Goal: Task Accomplishment & Management: Manage account settings

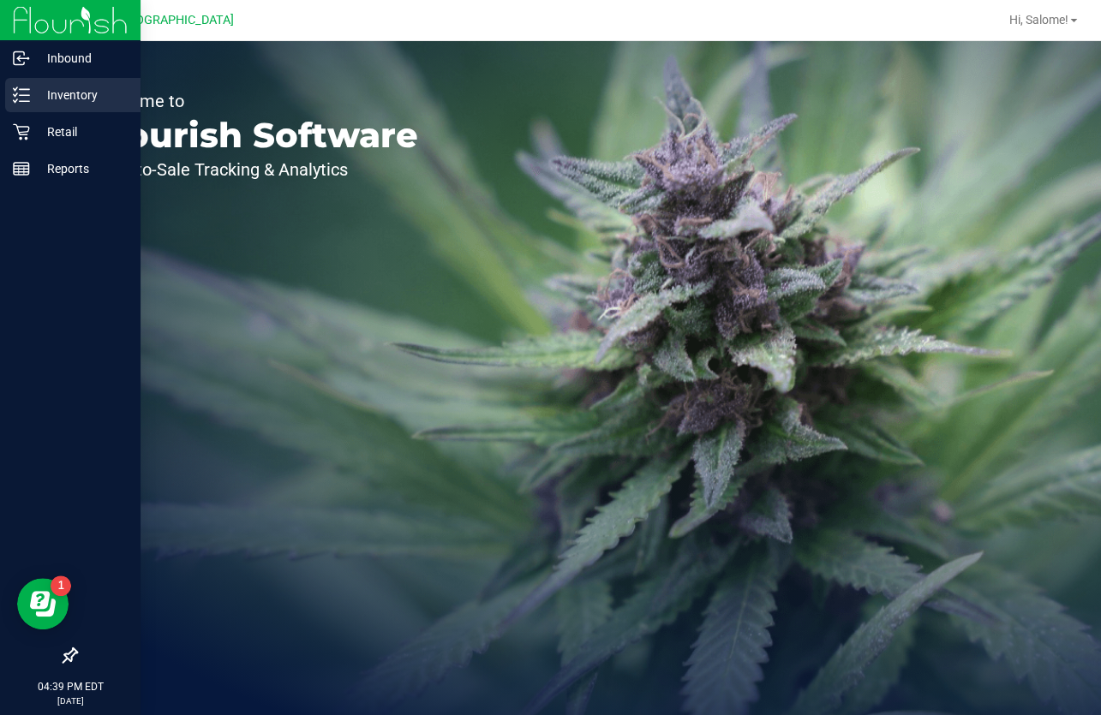
click at [27, 97] on icon at bounding box center [21, 95] width 17 height 17
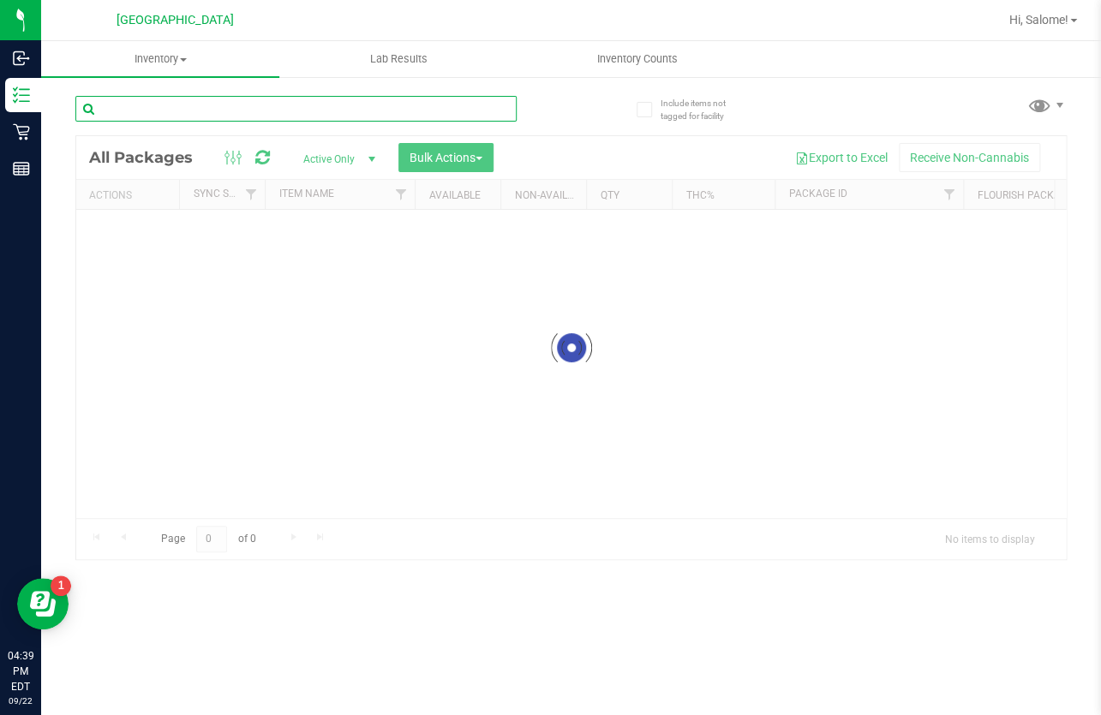
click at [217, 102] on input "text" at bounding box center [295, 109] width 441 height 26
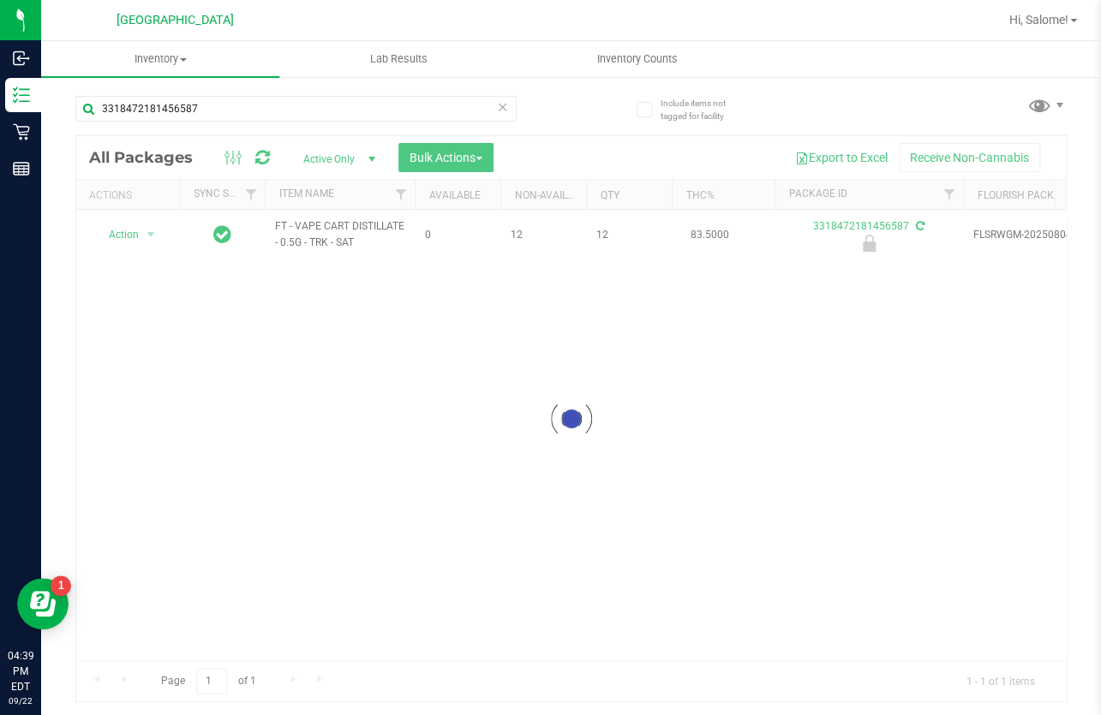
click at [337, 221] on div at bounding box center [570, 418] width 989 height 565
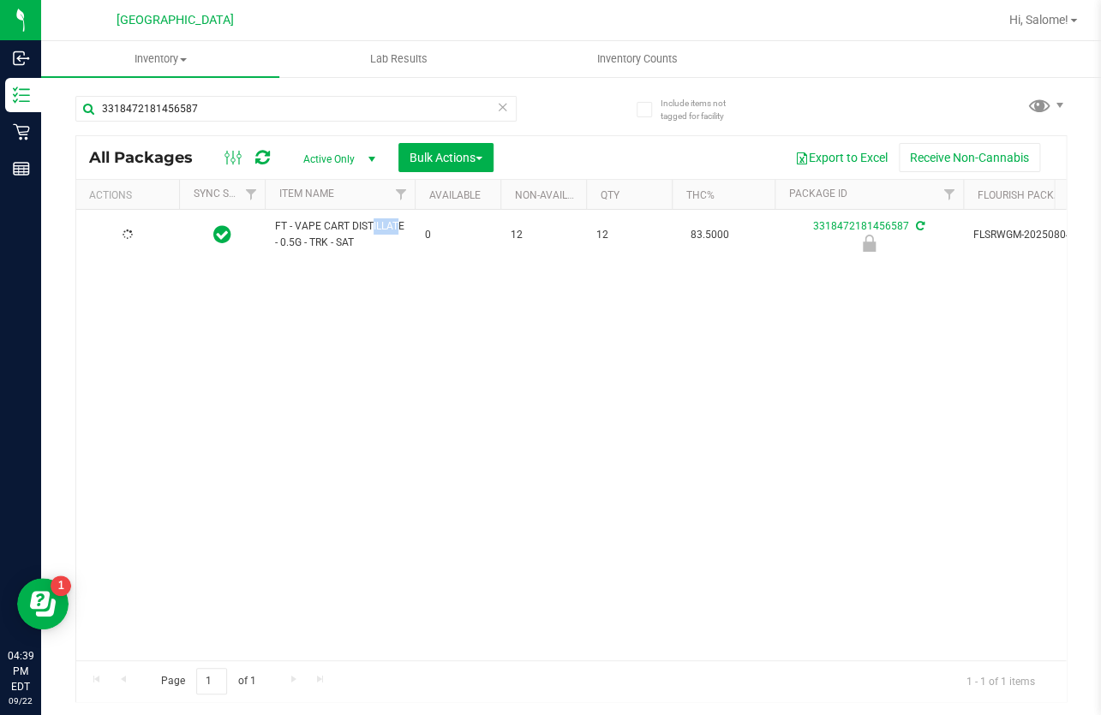
click at [337, 222] on span "FT - VAPE CART DISTILLATE - 0.5G - TRK - SAT" at bounding box center [339, 234] width 129 height 33
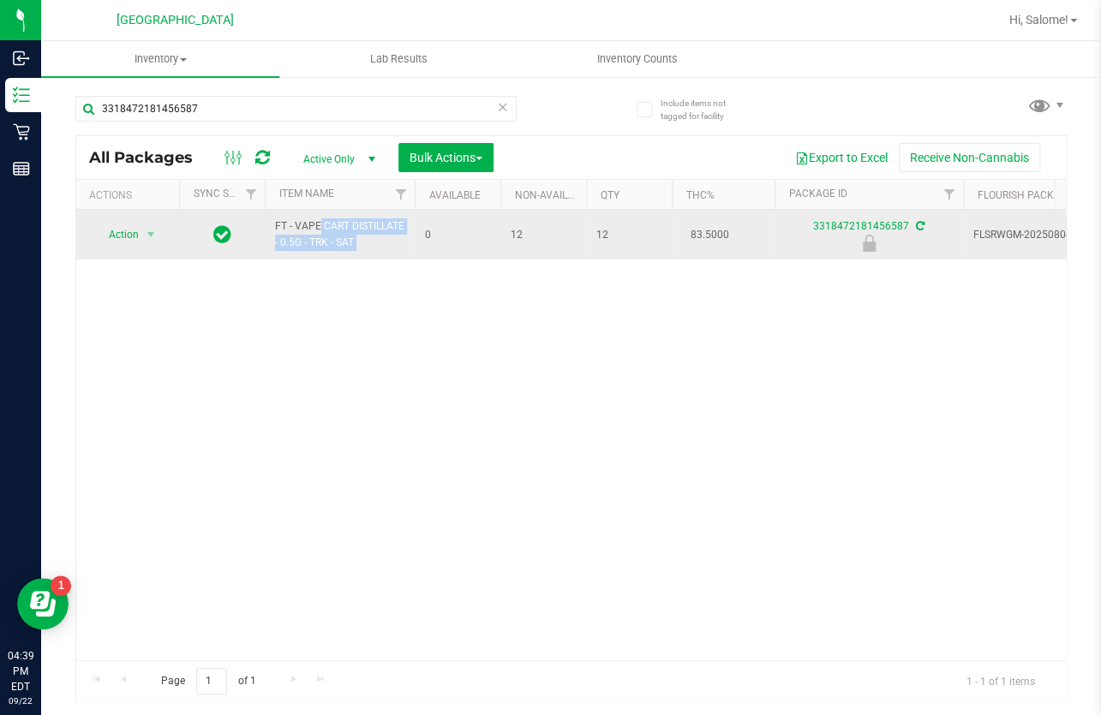
copy tr "FT - VAPE CART DISTILLATE - 0.5G - TRK - SAT"
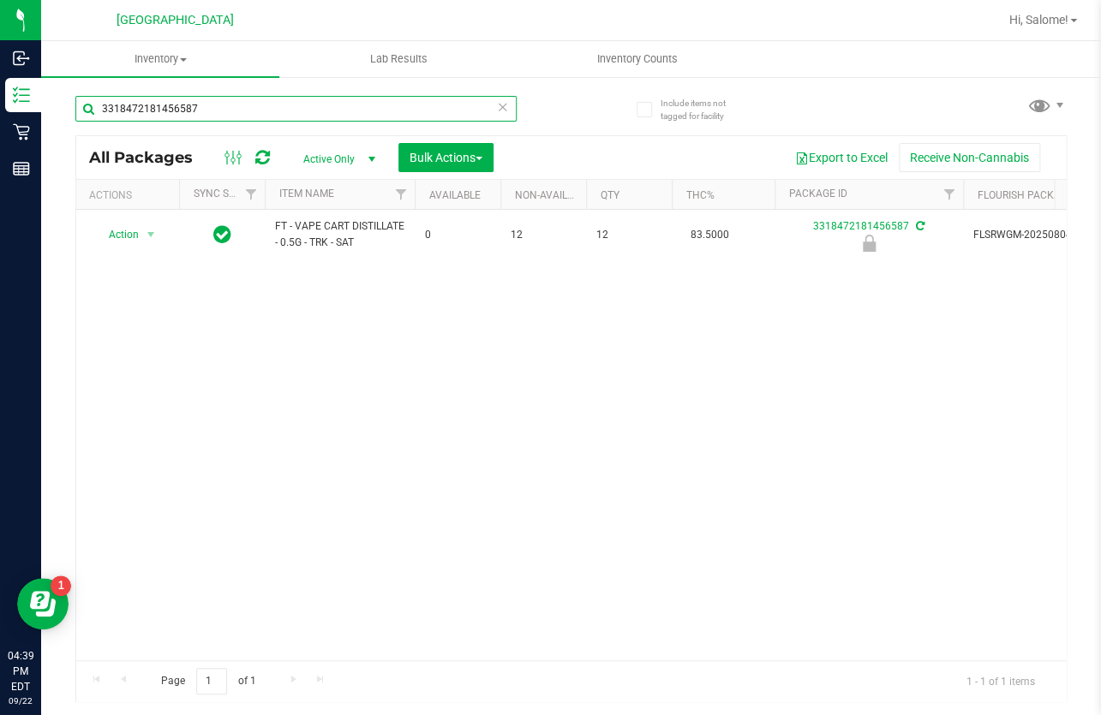
click at [412, 103] on input "3318472181456587" at bounding box center [295, 109] width 441 height 26
paste input "FT - VAPE CART DISTILLATE - 0.5G - TRK - SAT"
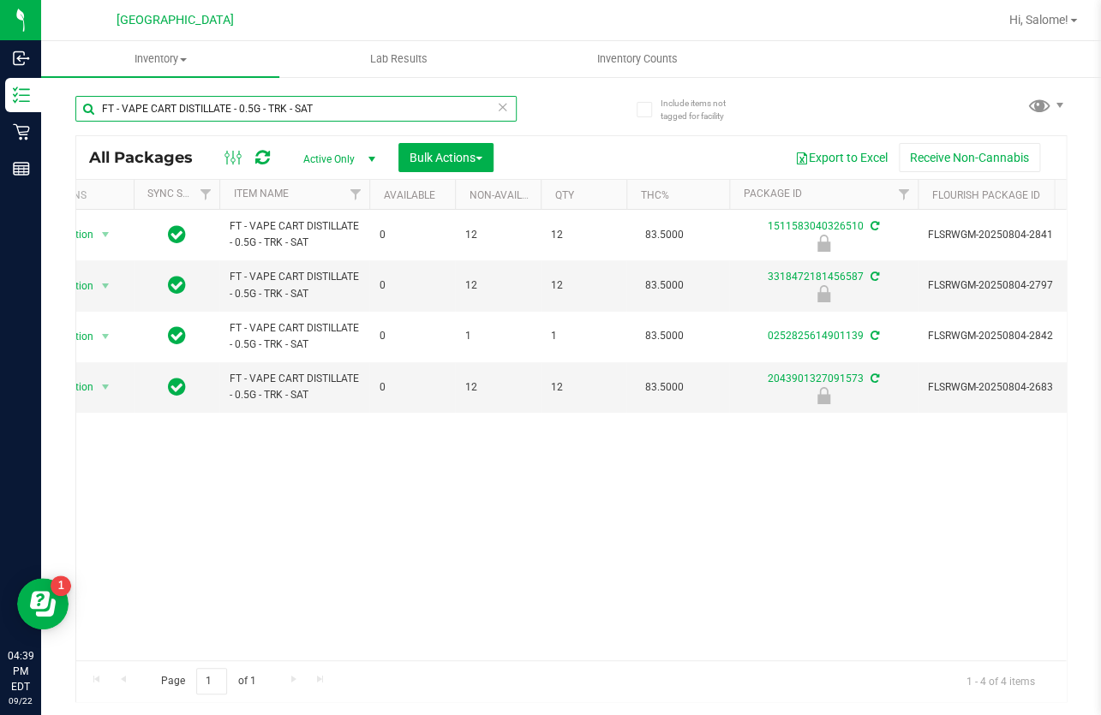
scroll to position [0, 50]
type input "FT - VAPE CART DISTILLATE - 0.5G - TRK - SAT"
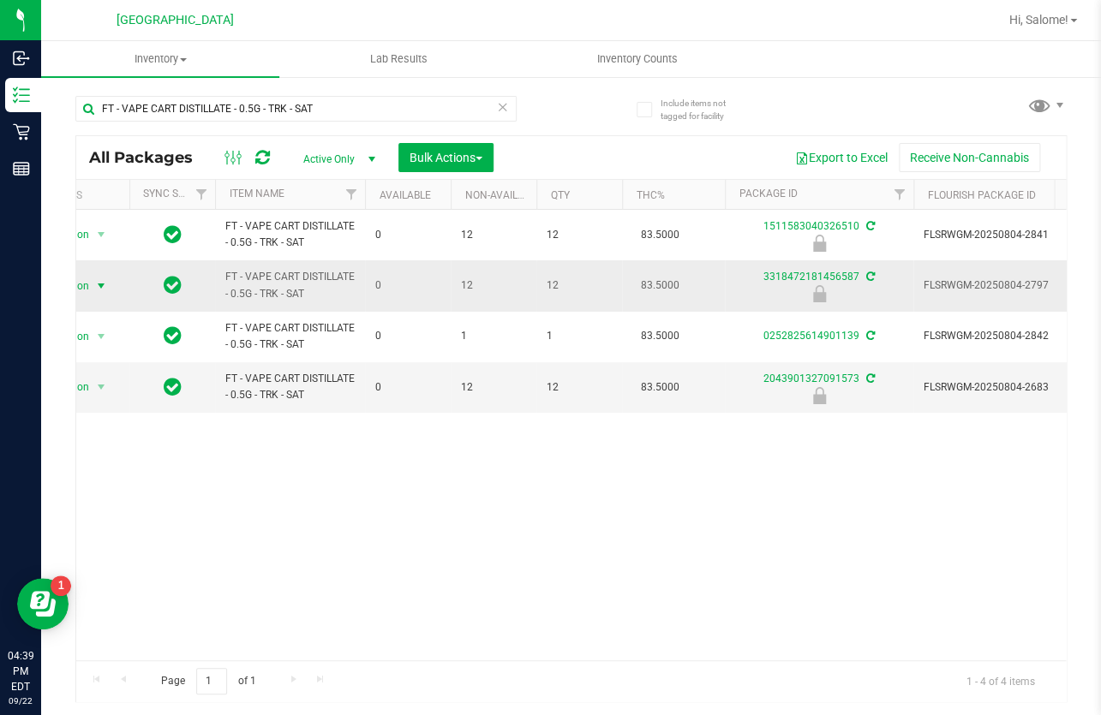
click at [104, 283] on span "select" at bounding box center [101, 286] width 14 height 14
click at [94, 498] on li "Unlock package" at bounding box center [99, 511] width 109 height 26
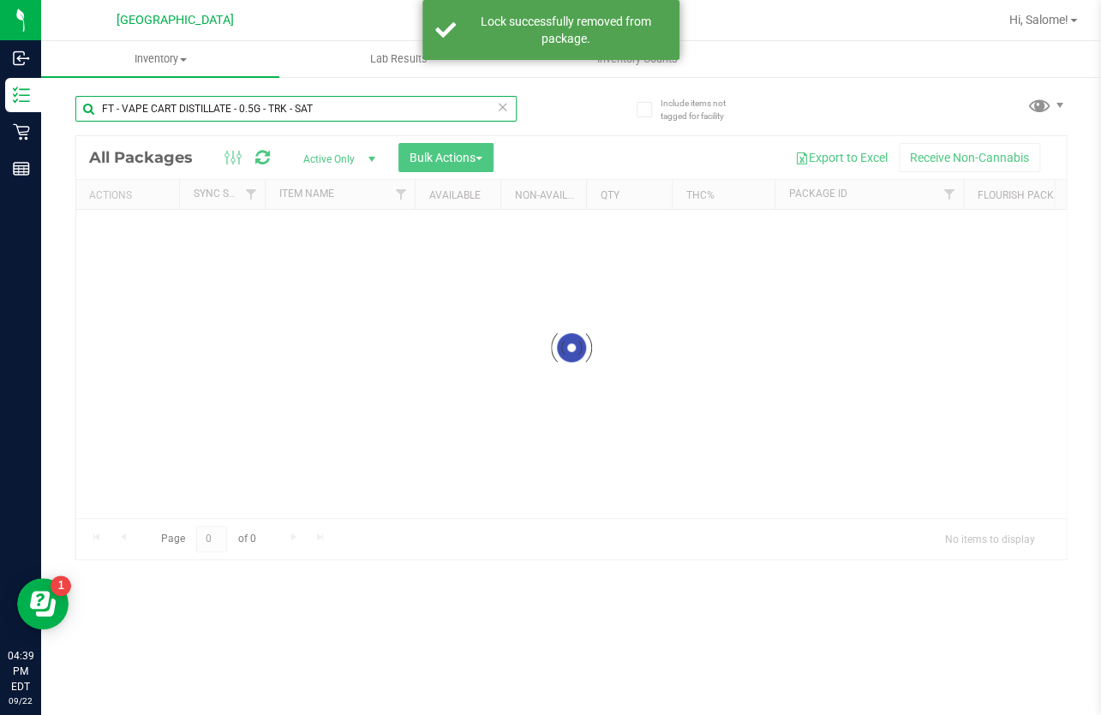
click at [383, 116] on div "Inventory All packages All inventory Waste log Create inventory Lab Results Inv…" at bounding box center [571, 378] width 1060 height 674
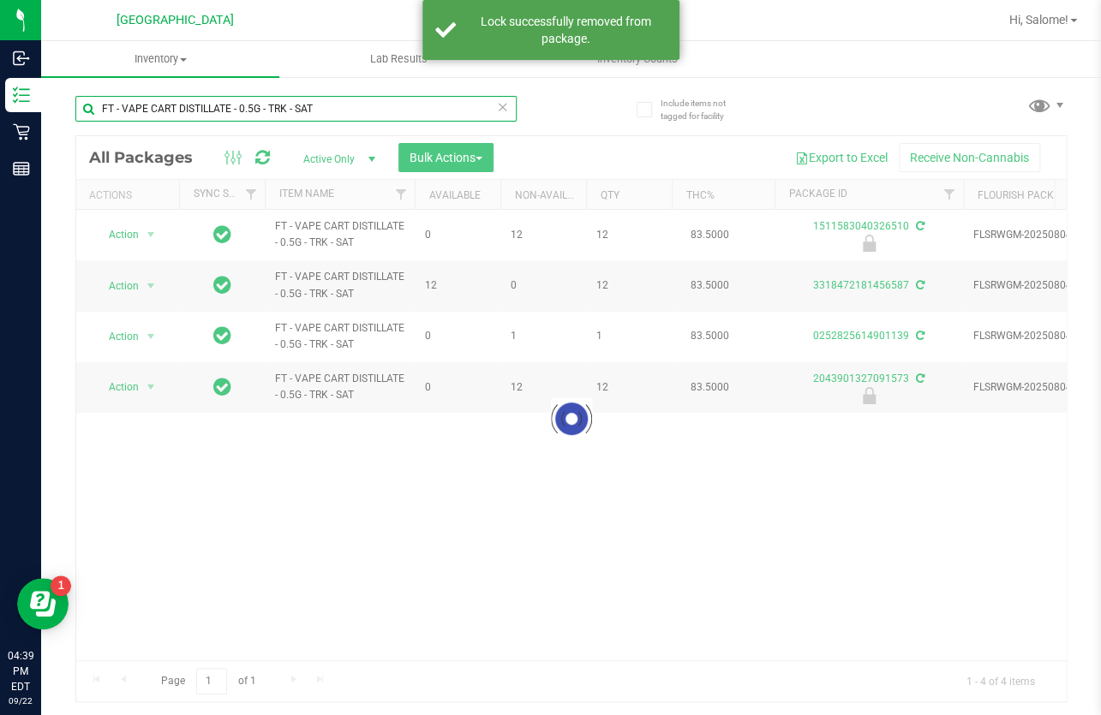
click at [370, 116] on input "FT - VAPE CART DISTILLATE - 0.5G - TRK - SAT" at bounding box center [295, 109] width 441 height 26
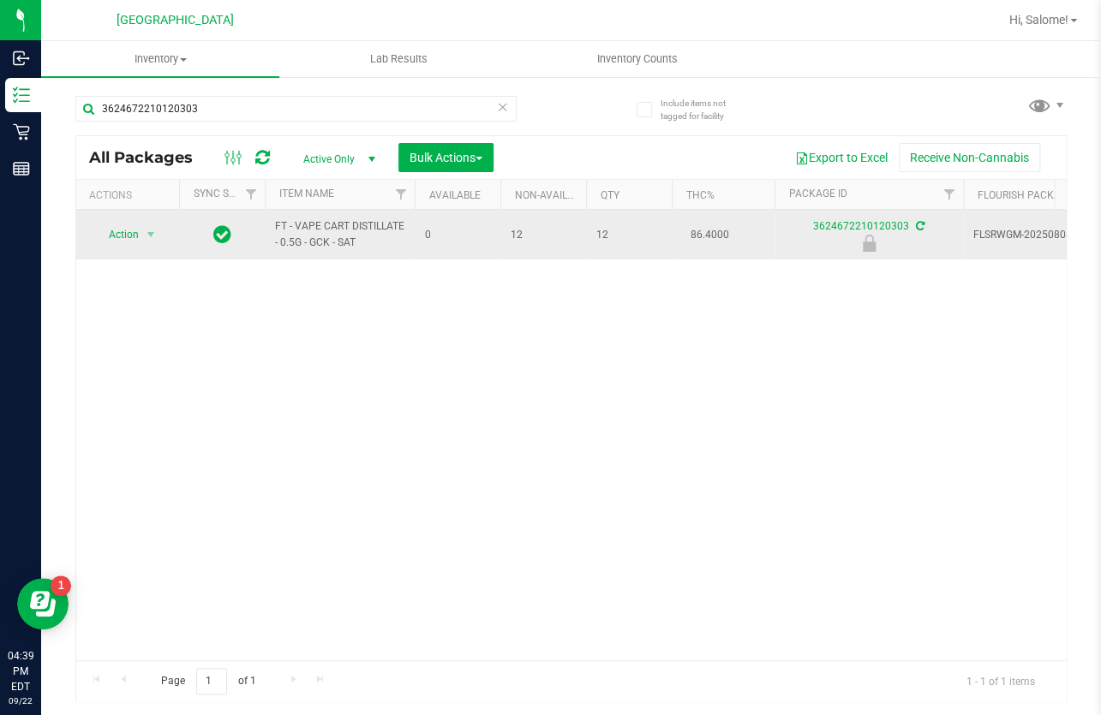
click at [311, 230] on span "FT - VAPE CART DISTILLATE - 0.5G - GCK - SAT" at bounding box center [339, 234] width 129 height 33
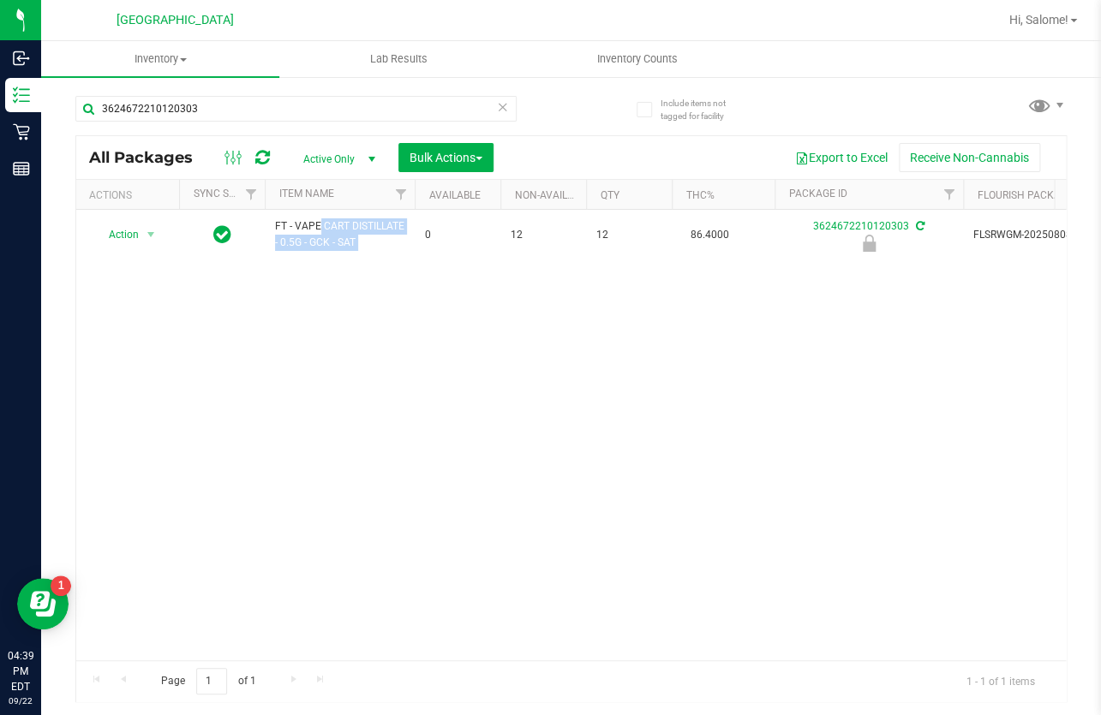
copy tr "FT - VAPE CART DISTILLATE - 0.5G - GCK - SAT"
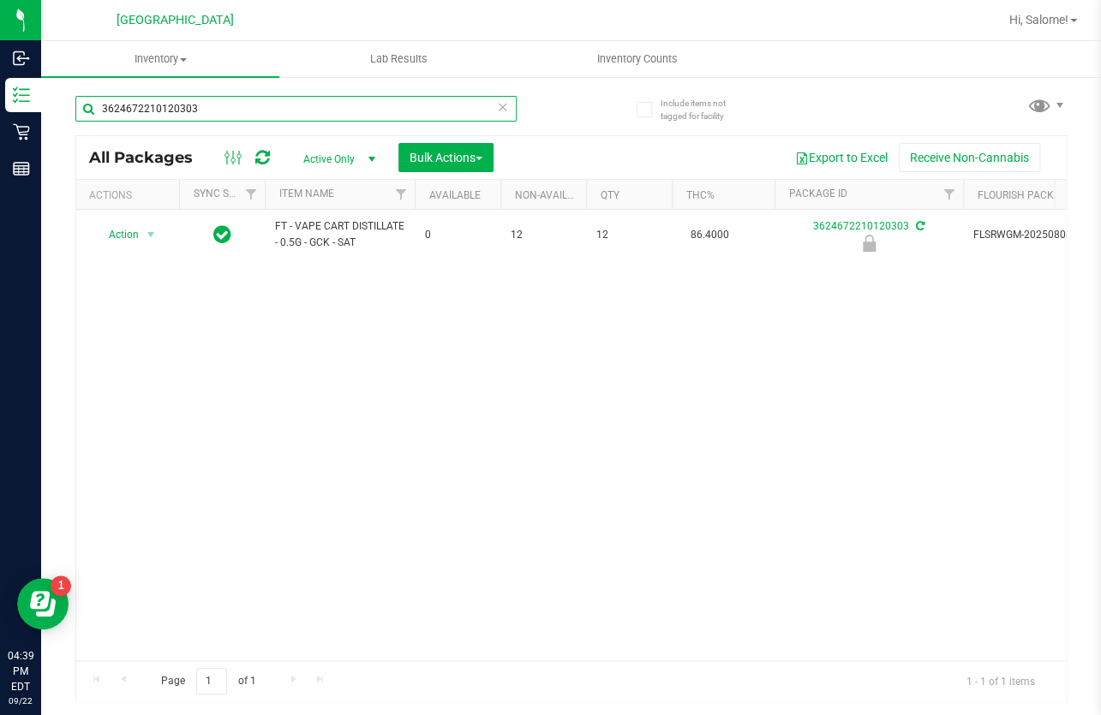
click at [319, 96] on input "3624672210120303" at bounding box center [295, 109] width 441 height 26
paste input "FT - VAPE CART DISTILLATE - 0.5G - GCK - SAT"
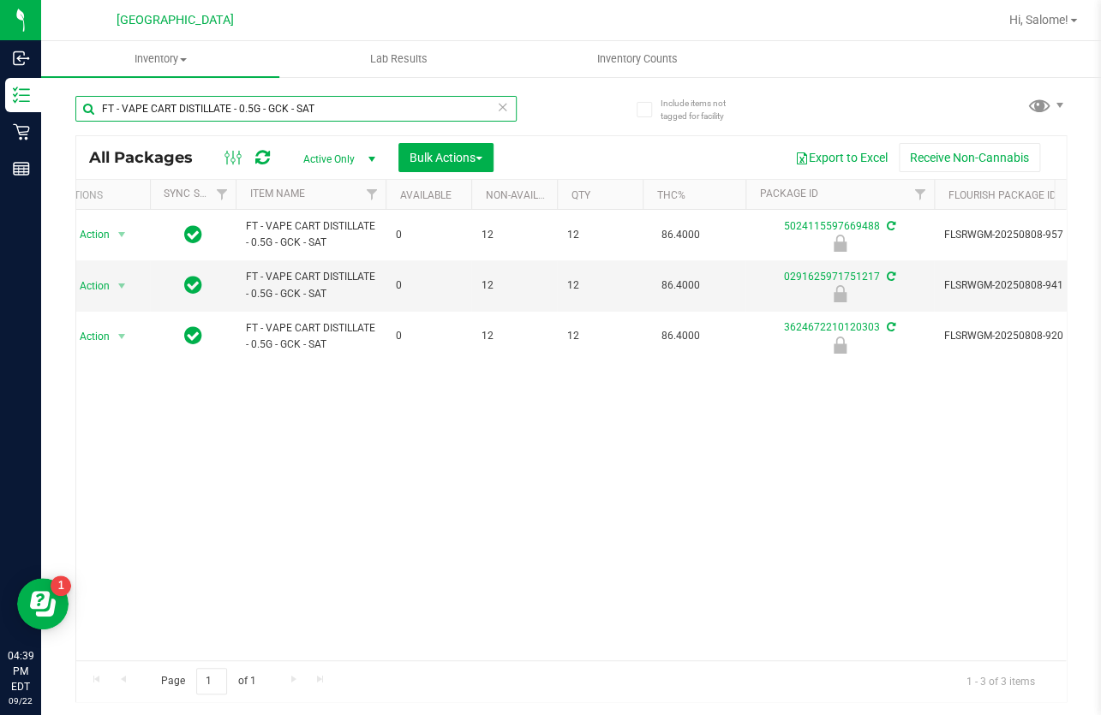
scroll to position [0, 50]
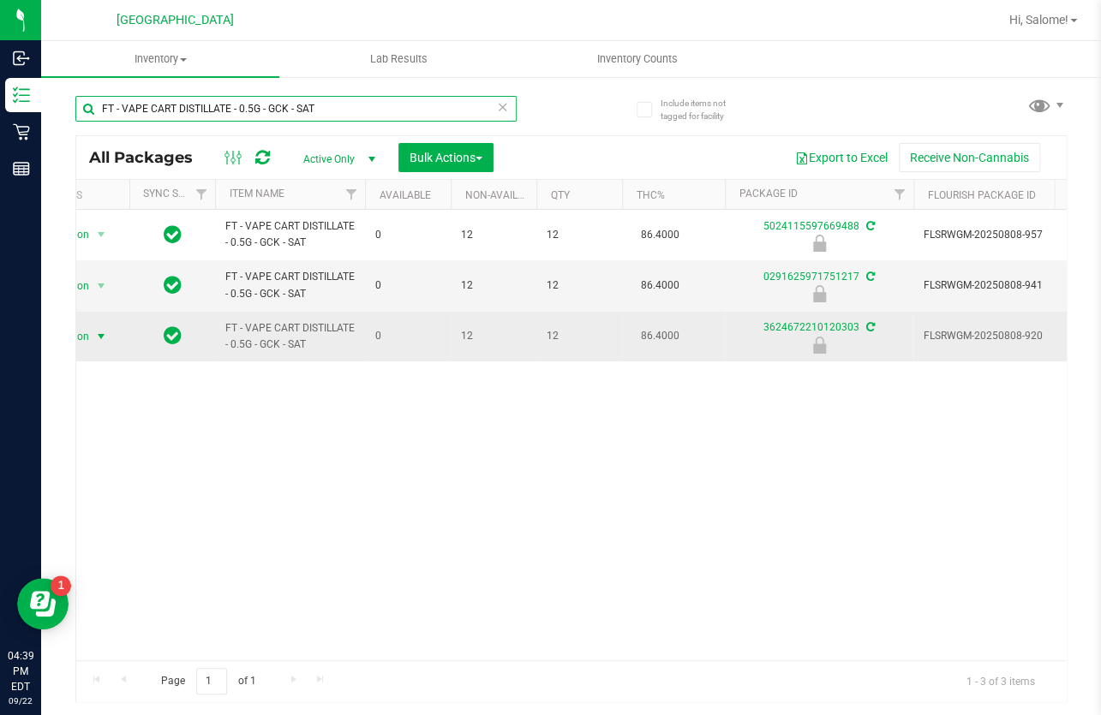
type input "FT - VAPE CART DISTILLATE - 0.5G - GCK - SAT"
click at [77, 340] on span "Action" at bounding box center [67, 337] width 46 height 24
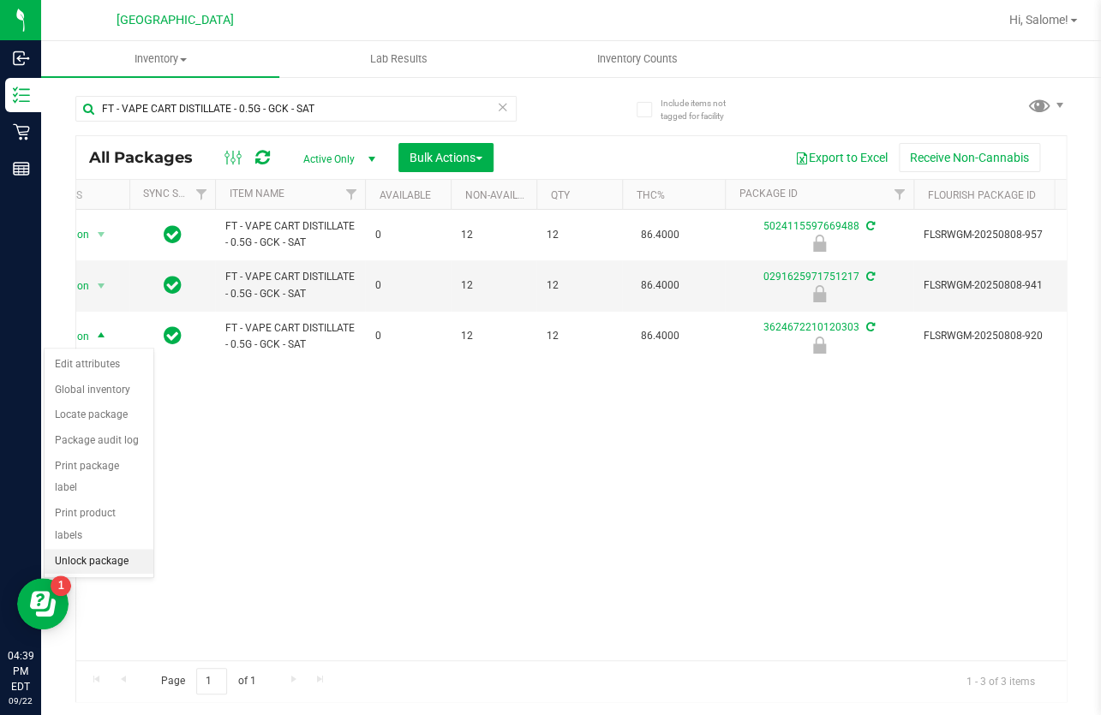
click at [122, 549] on li "Unlock package" at bounding box center [99, 562] width 109 height 26
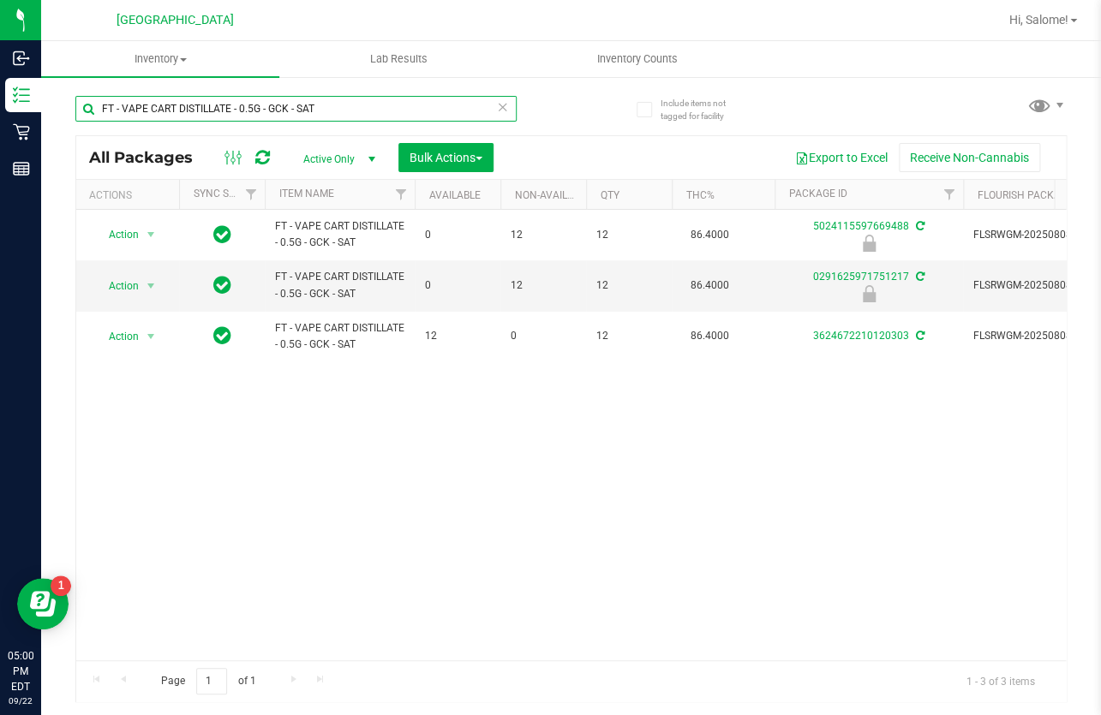
click at [336, 111] on input "FT - VAPE CART DISTILLATE - 0.5G - GCK - SAT" at bounding box center [295, 109] width 441 height 26
type input "0022968311223047"
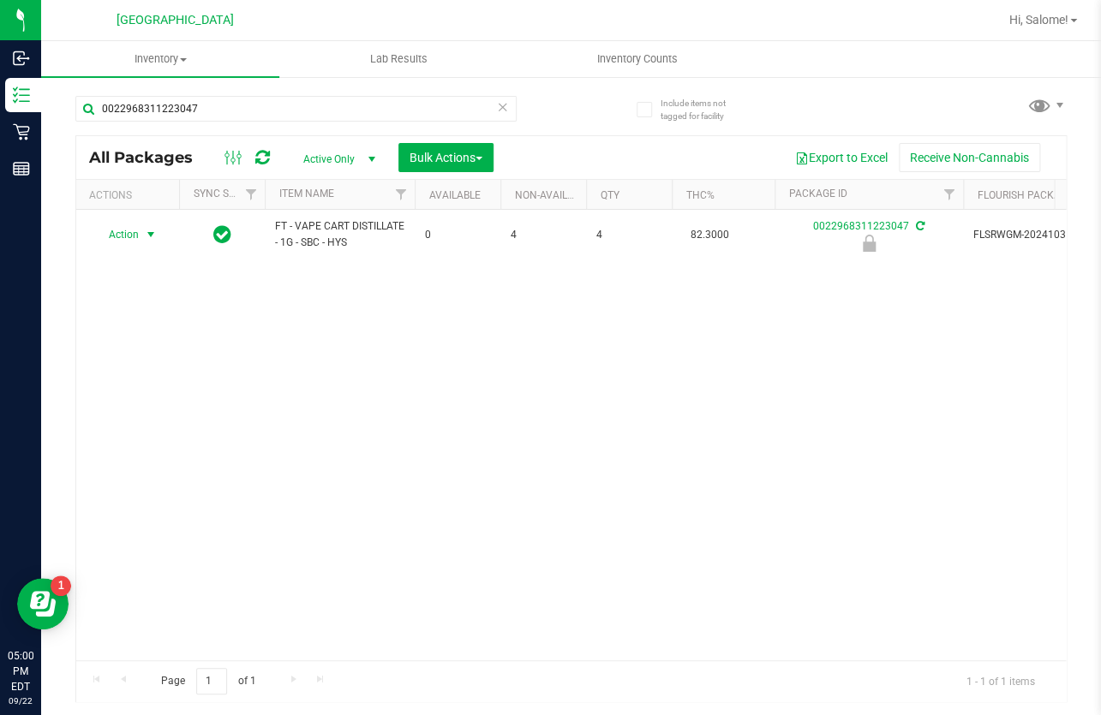
drag, startPoint x: 137, startPoint y: 236, endPoint x: 136, endPoint y: 246, distance: 9.5
click at [136, 236] on span "Action" at bounding box center [116, 235] width 46 height 24
click at [175, 447] on li "Unlock package" at bounding box center [148, 460] width 109 height 26
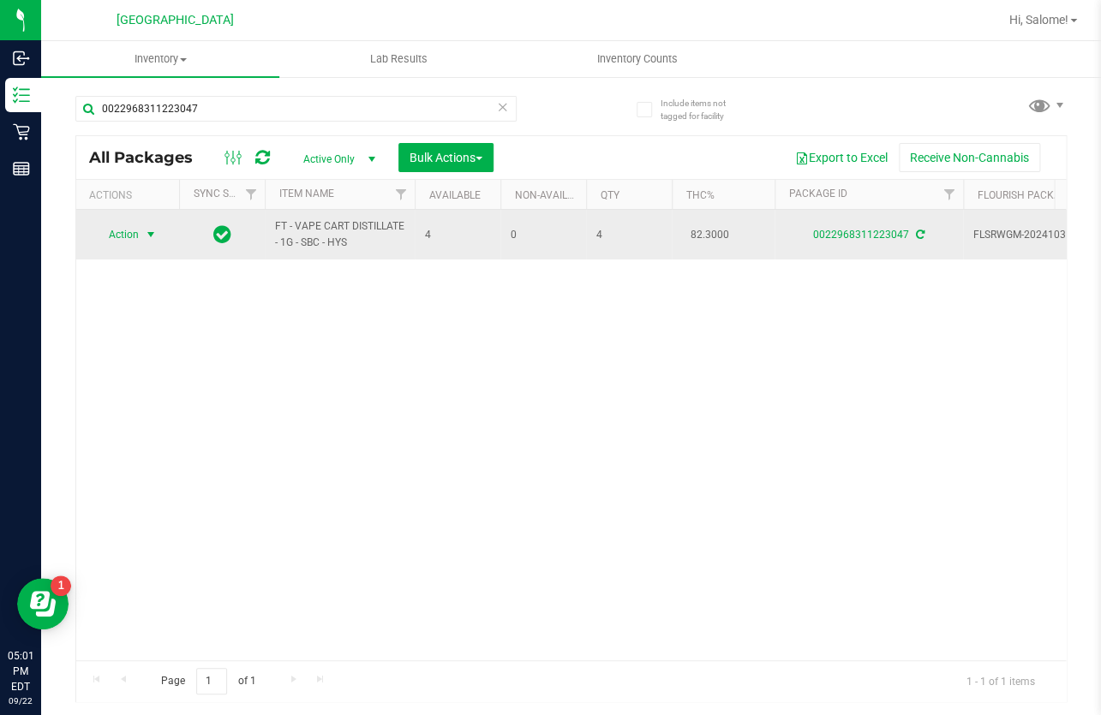
click at [152, 234] on span "select" at bounding box center [151, 235] width 14 height 14
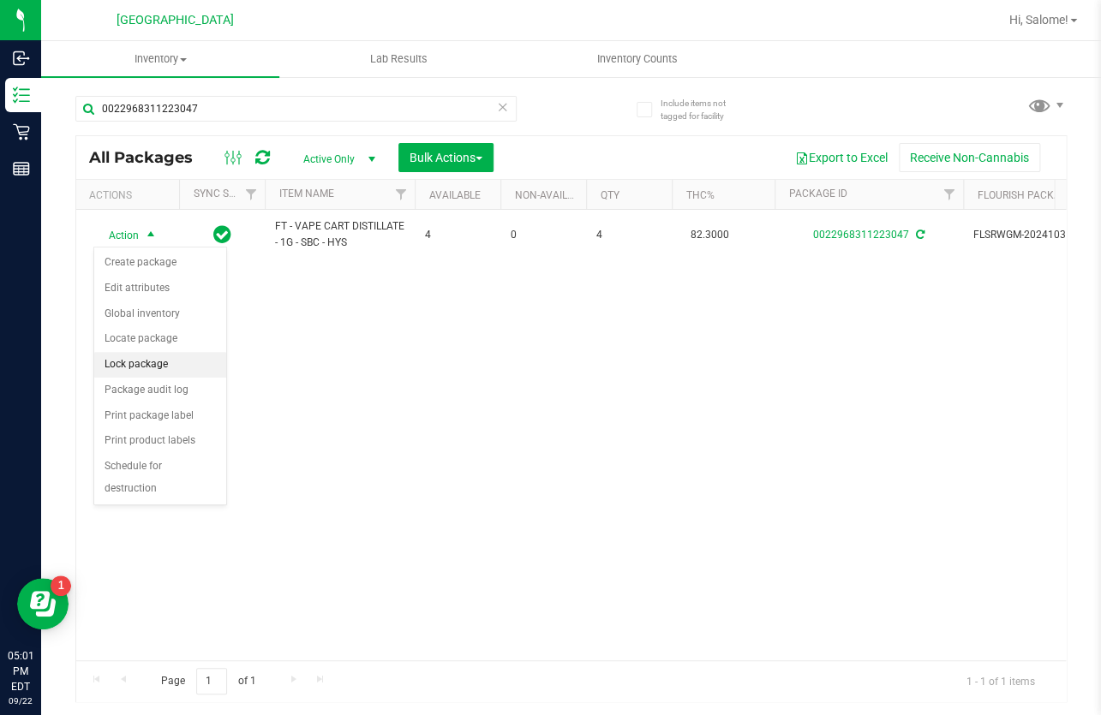
click at [163, 371] on li "Lock package" at bounding box center [160, 365] width 132 height 26
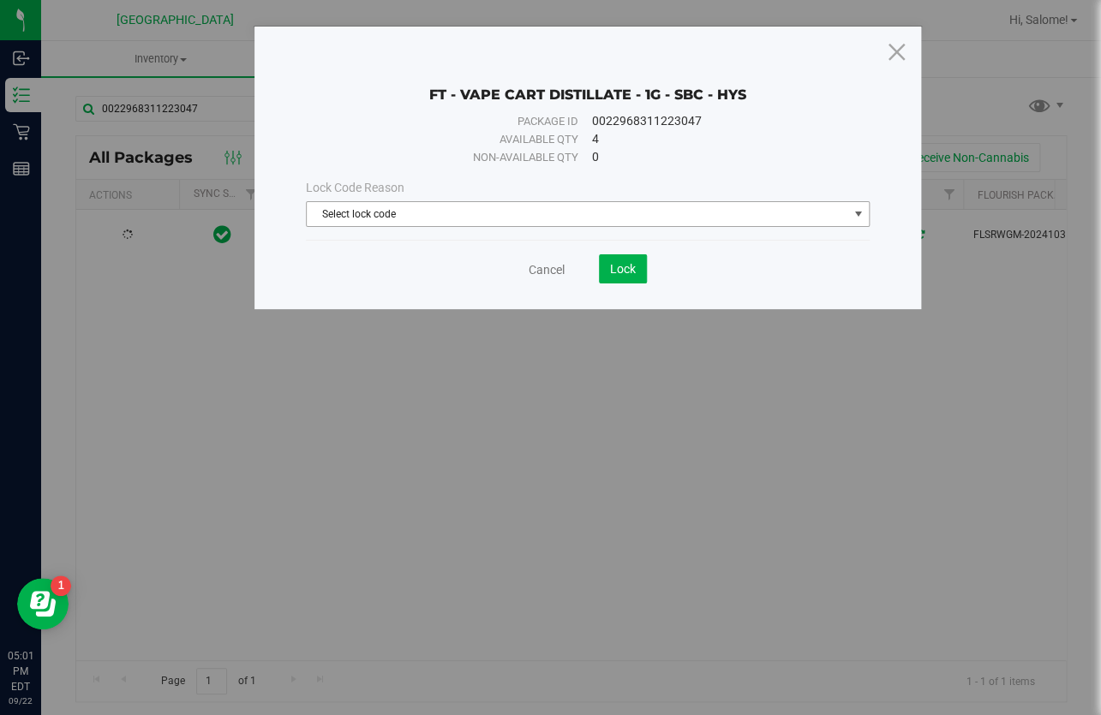
click at [530, 210] on span "Select lock code" at bounding box center [577, 214] width 541 height 24
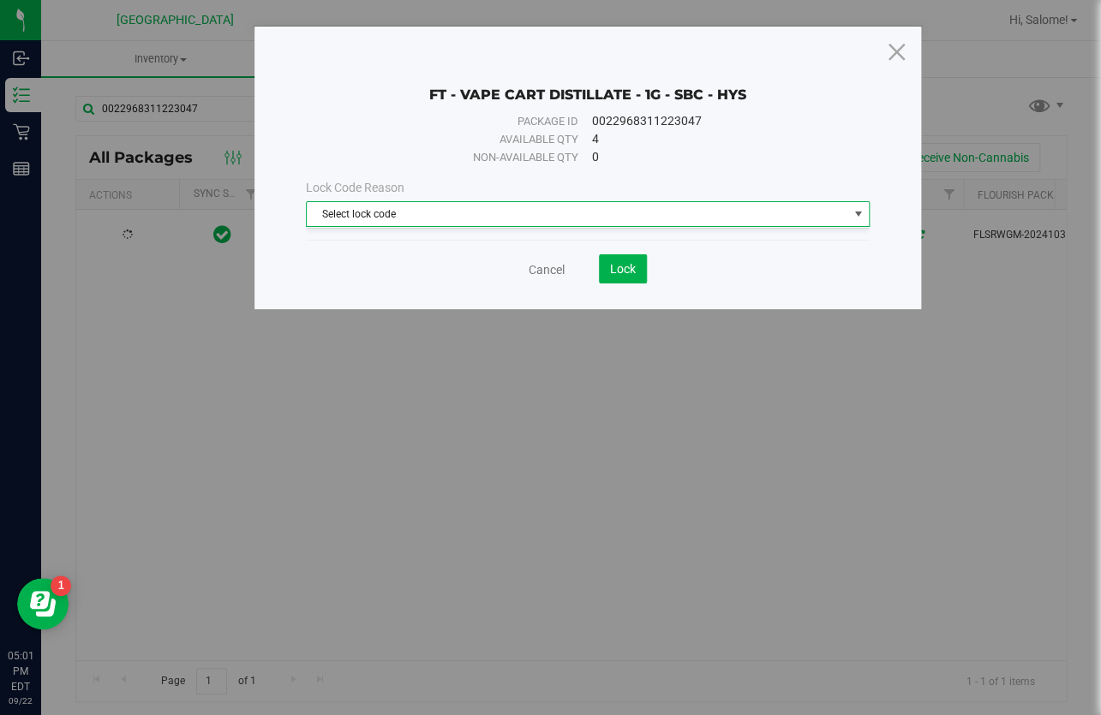
click at [412, 446] on div "FT - VAPE CART DISTILLATE - 1G - SBC - HYS Package ID 0022968311223047 Availabl…" at bounding box center [557, 357] width 1114 height 715
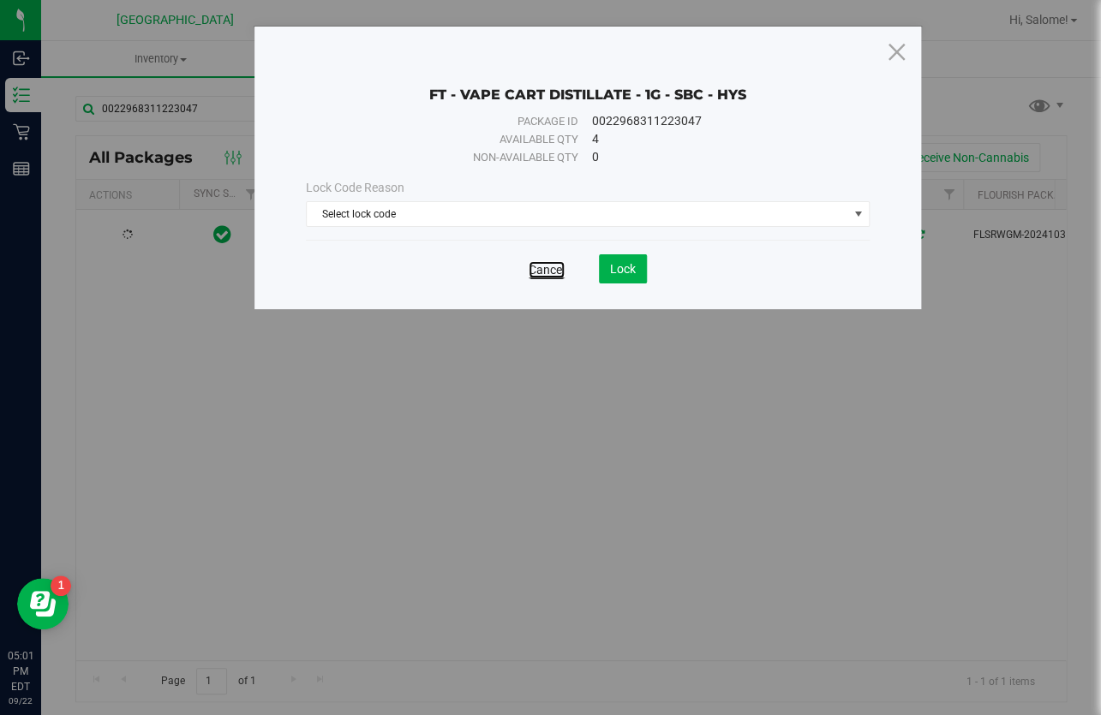
click at [541, 277] on link "Cancel" at bounding box center [547, 269] width 36 height 17
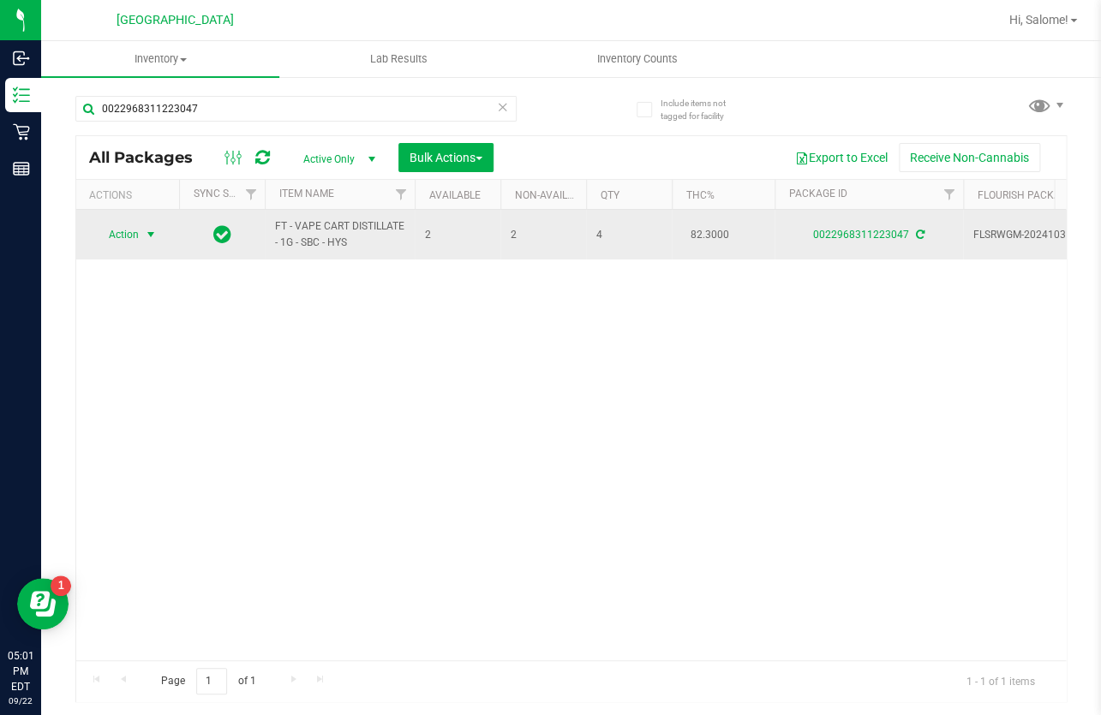
click at [151, 233] on span "select" at bounding box center [151, 235] width 14 height 14
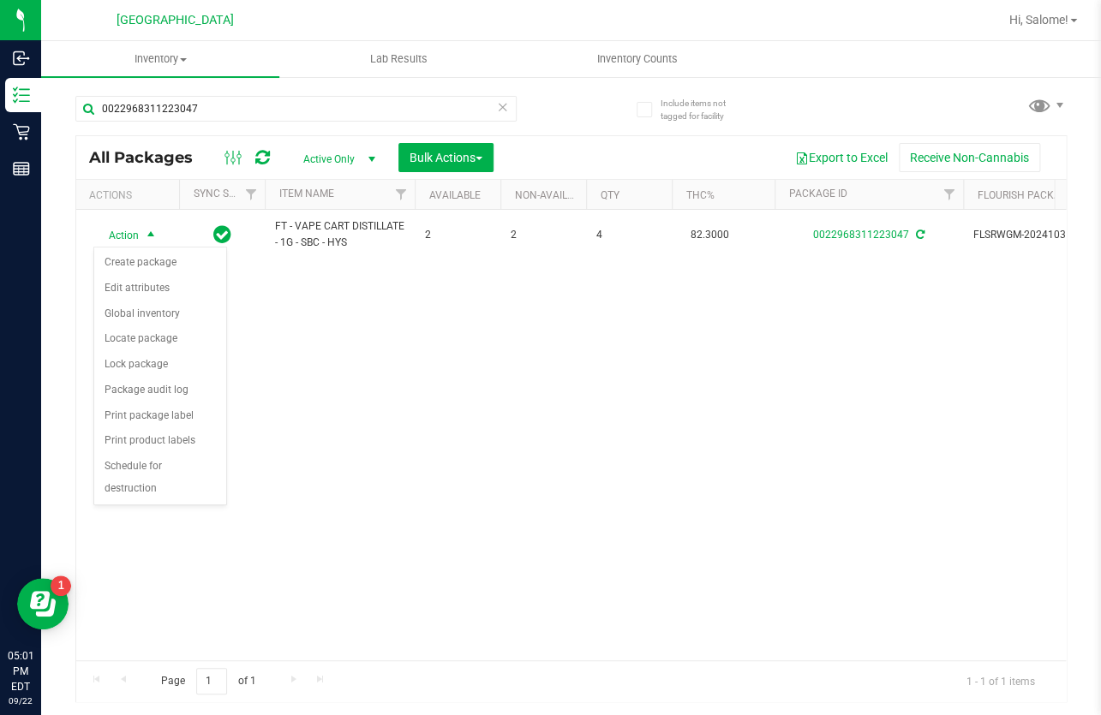
click at [335, 396] on div "Action Action Create package Edit attributes Global inventory Locate package Lo…" at bounding box center [570, 435] width 989 height 451
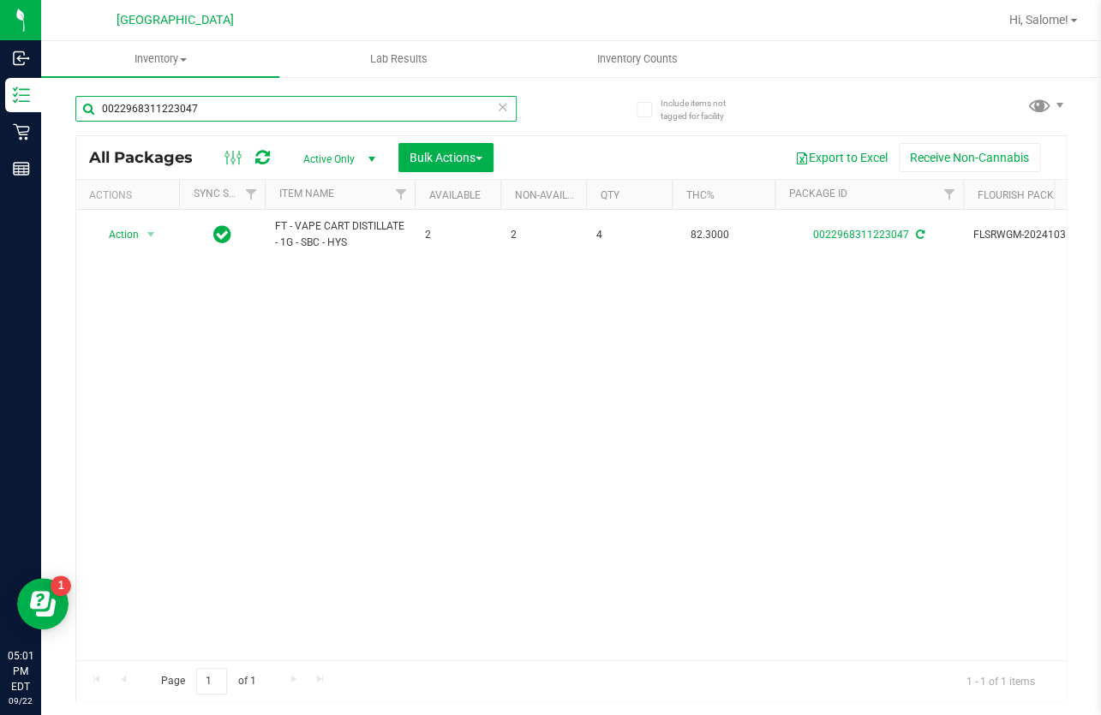
click at [282, 111] on input "0022968311223047" at bounding box center [295, 109] width 441 height 26
type input "9935218575069010"
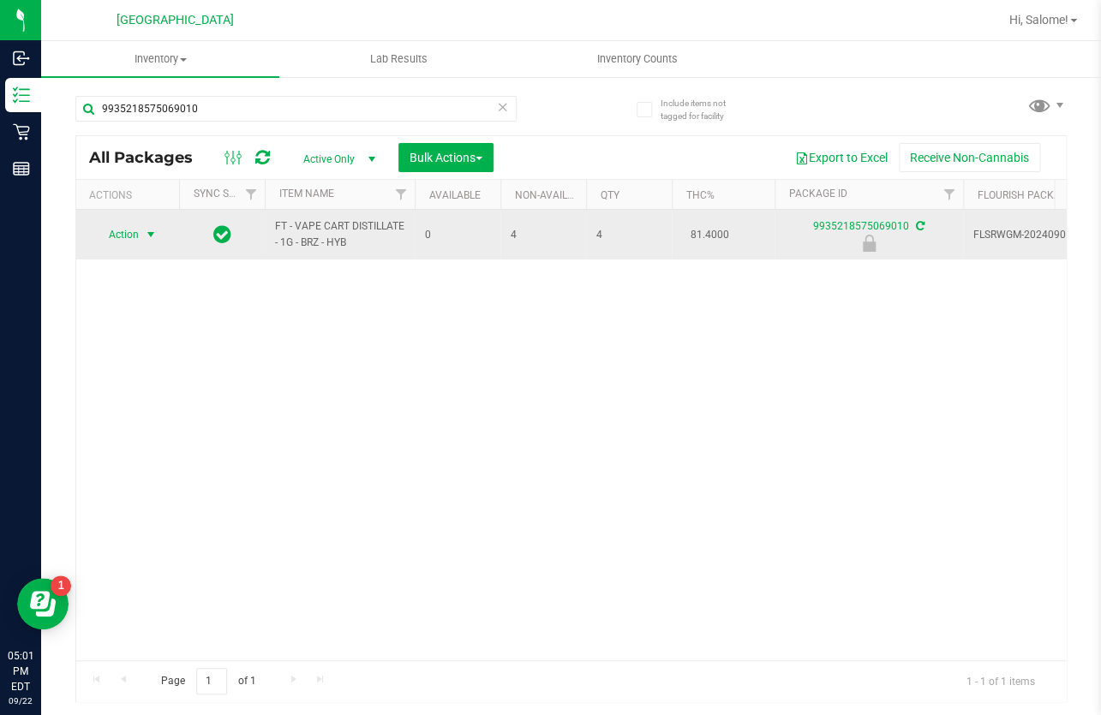
click at [146, 239] on span "select" at bounding box center [151, 235] width 14 height 14
click at [139, 231] on span "Action" at bounding box center [116, 235] width 46 height 24
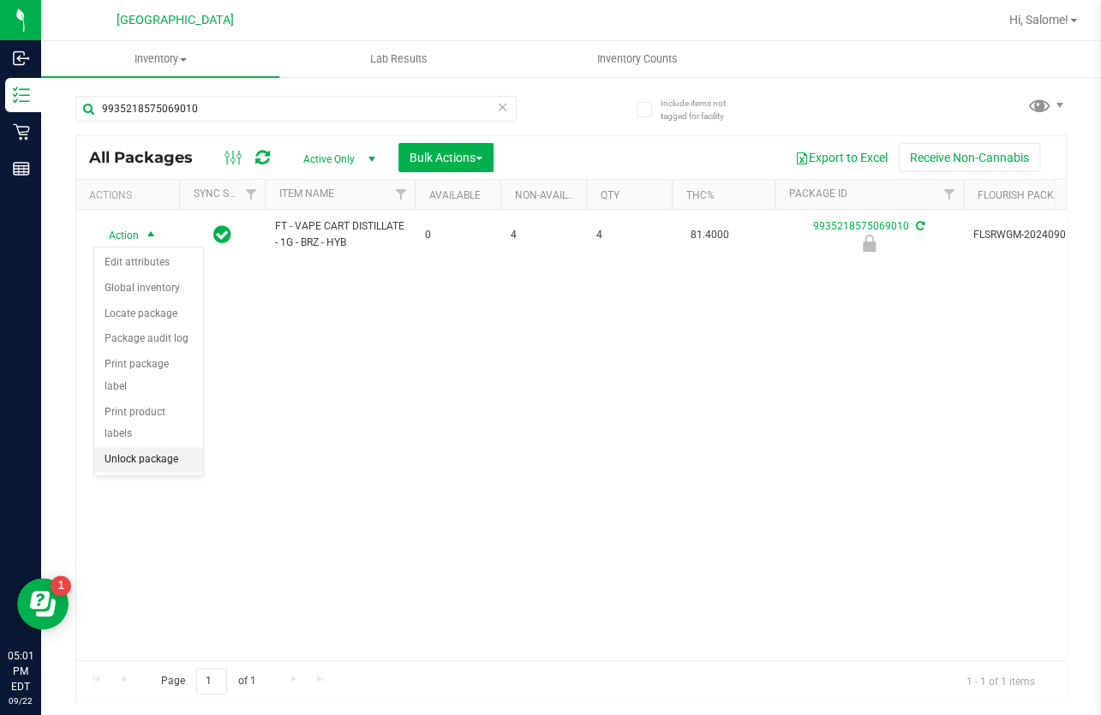
click at [134, 447] on li "Unlock package" at bounding box center [148, 460] width 109 height 26
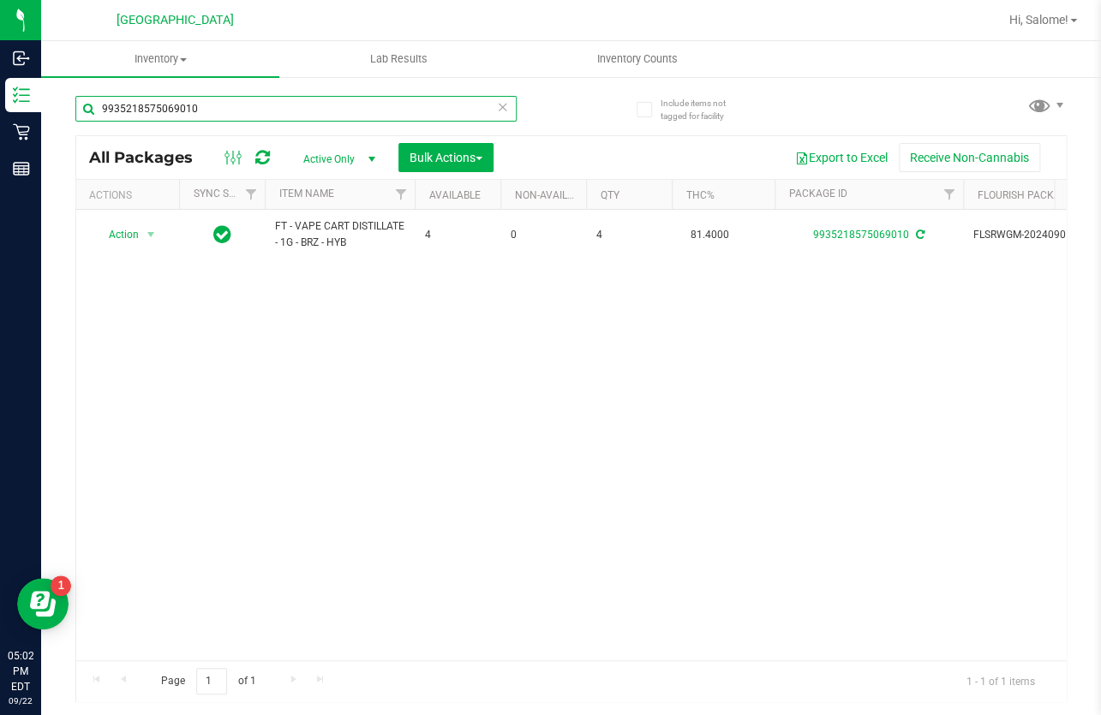
click at [340, 102] on input "9935218575069010" at bounding box center [295, 109] width 441 height 26
type input "5813152925053017"
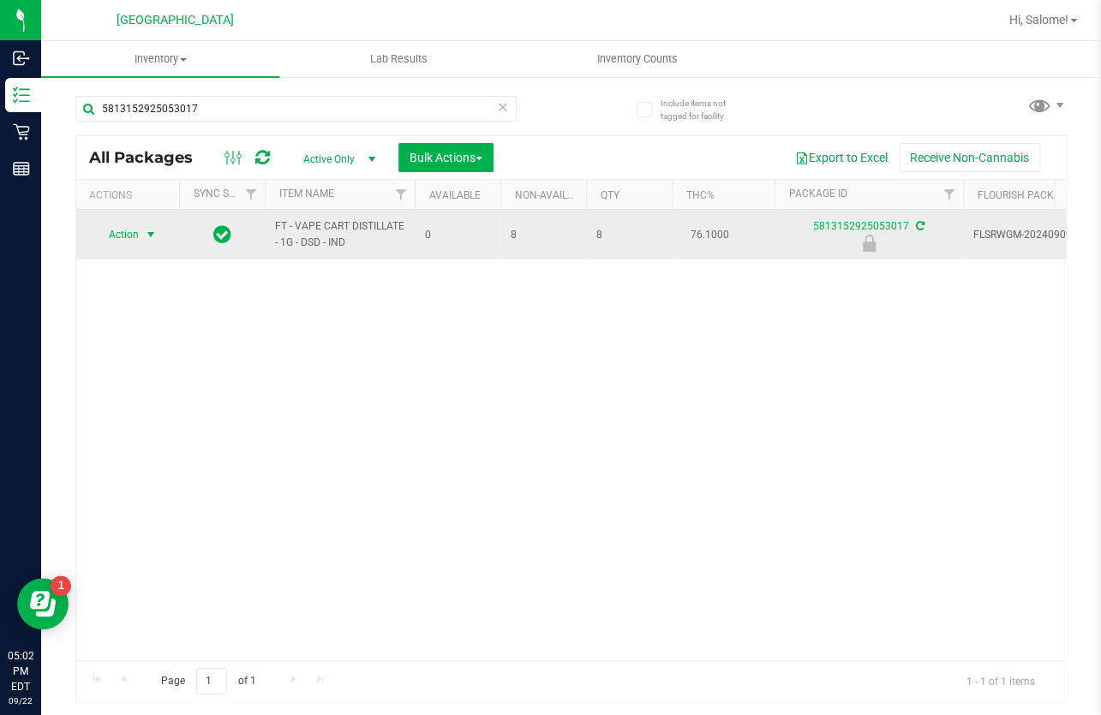
click at [146, 240] on span "select" at bounding box center [151, 235] width 14 height 14
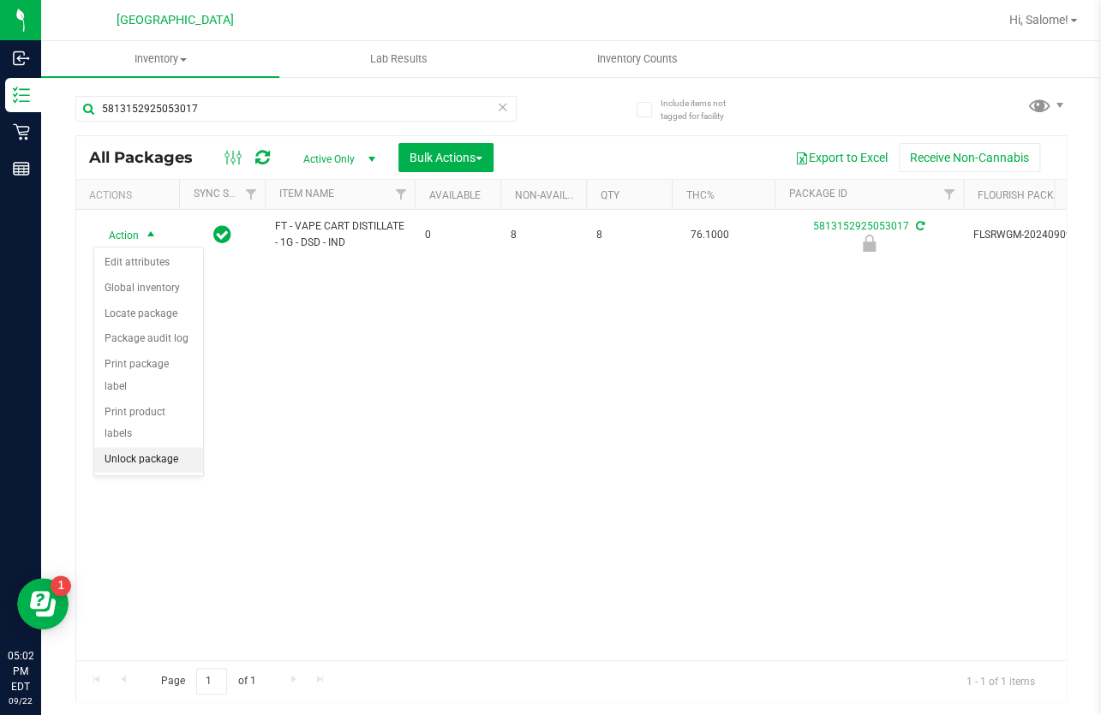
click at [162, 447] on li "Unlock package" at bounding box center [148, 460] width 109 height 26
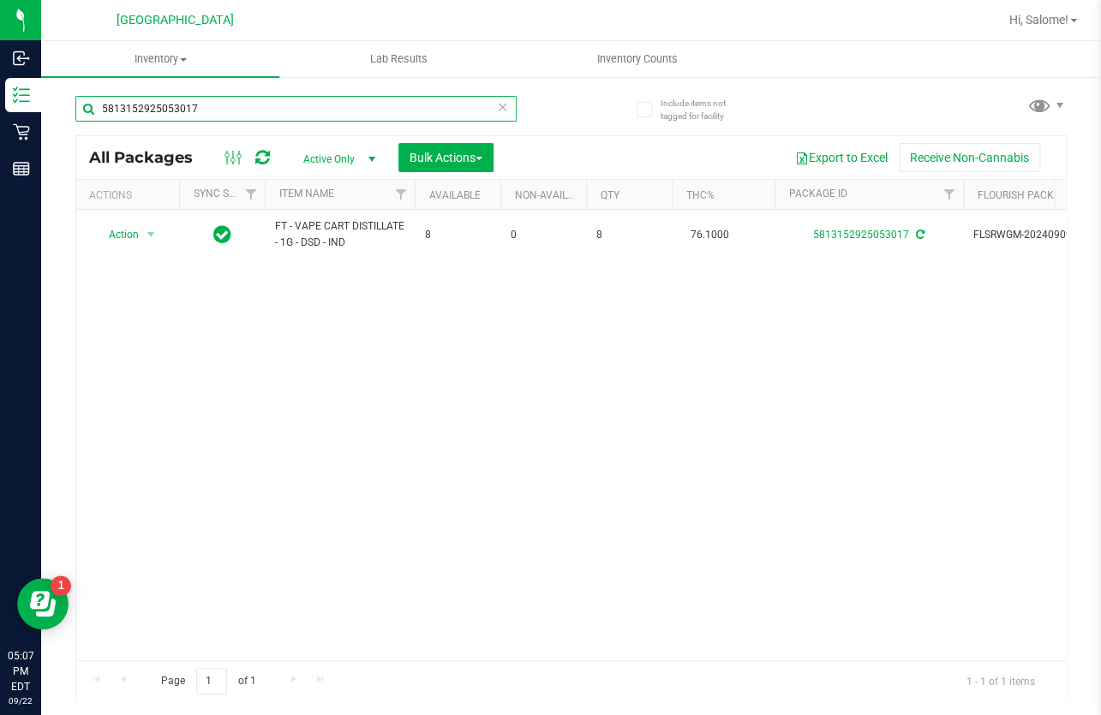
click at [272, 100] on input "5813152925053017" at bounding box center [295, 109] width 441 height 26
click at [268, 105] on input "5813152925053017" at bounding box center [295, 109] width 441 height 26
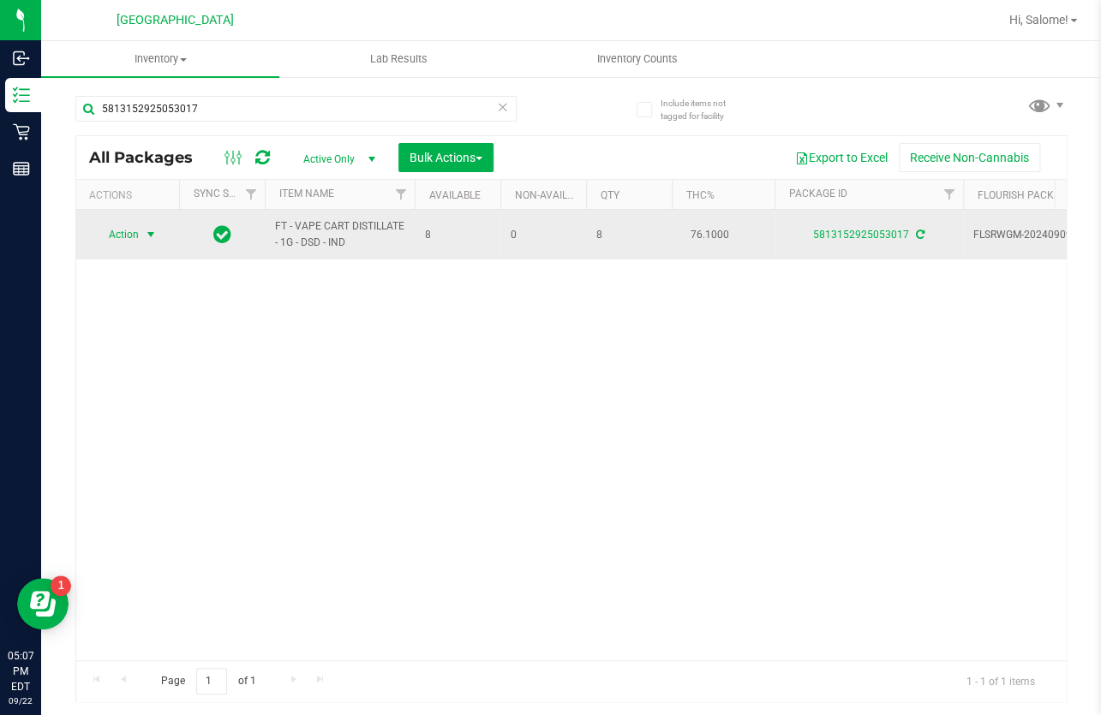
click at [150, 235] on span "select" at bounding box center [151, 235] width 14 height 14
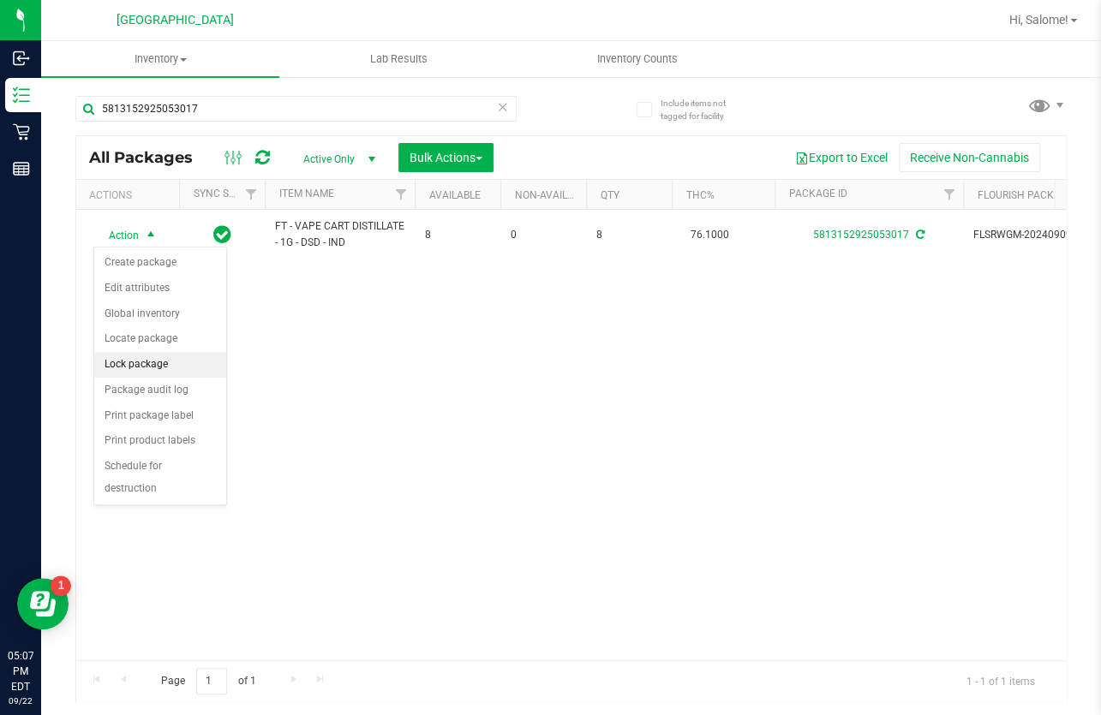
click at [165, 370] on li "Lock package" at bounding box center [160, 365] width 132 height 26
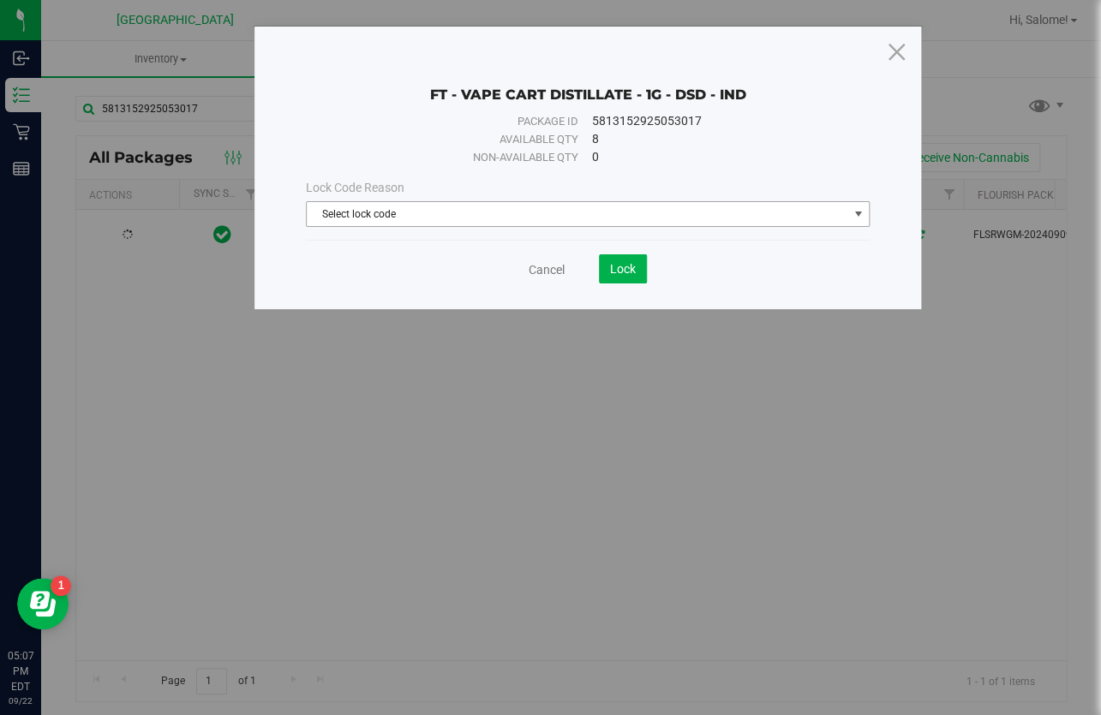
click at [630, 213] on span "Select lock code" at bounding box center [577, 214] width 541 height 24
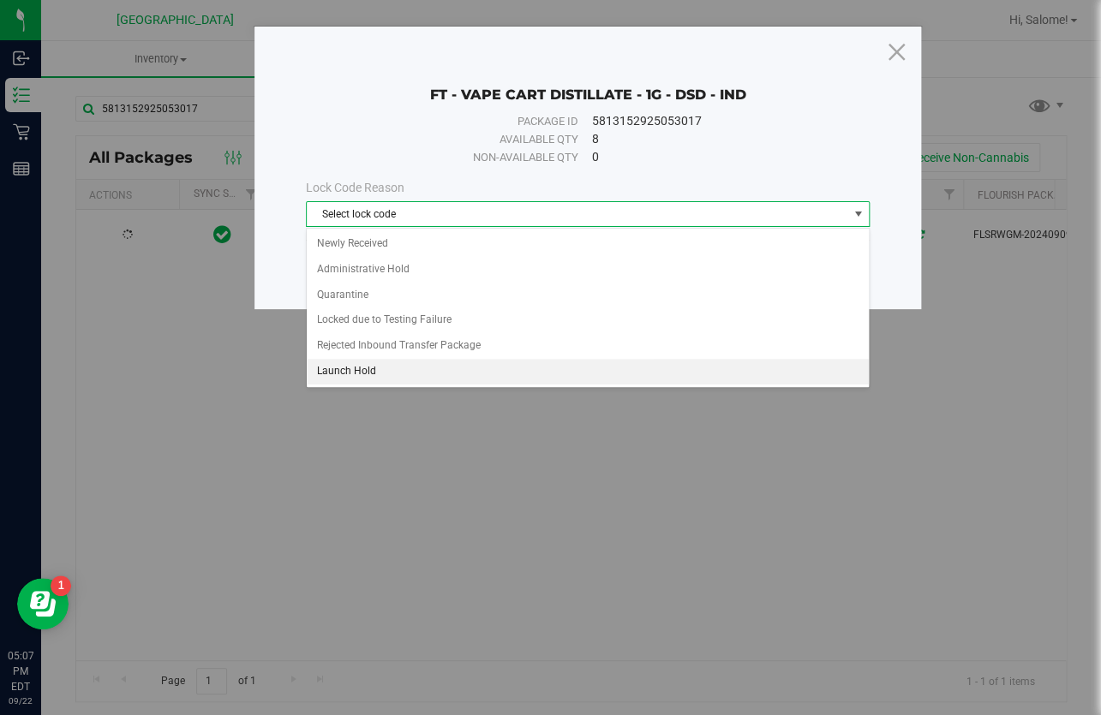
click at [397, 368] on li "Launch Hold" at bounding box center [588, 372] width 562 height 26
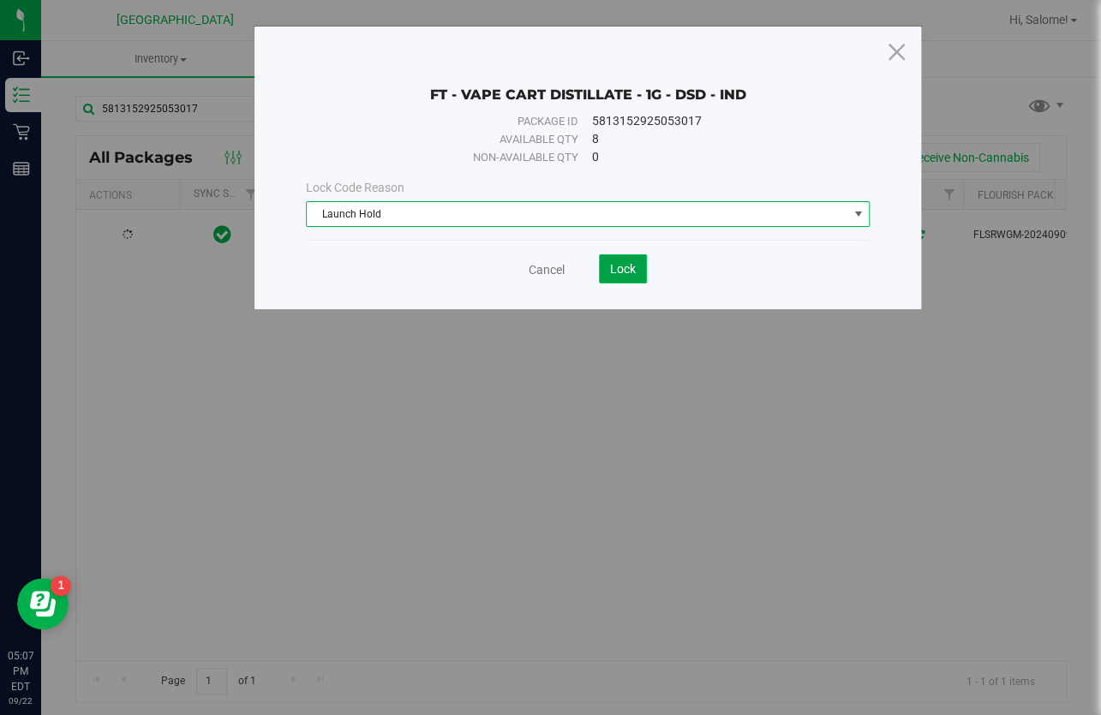
click at [617, 272] on span "Lock" at bounding box center [623, 269] width 26 height 14
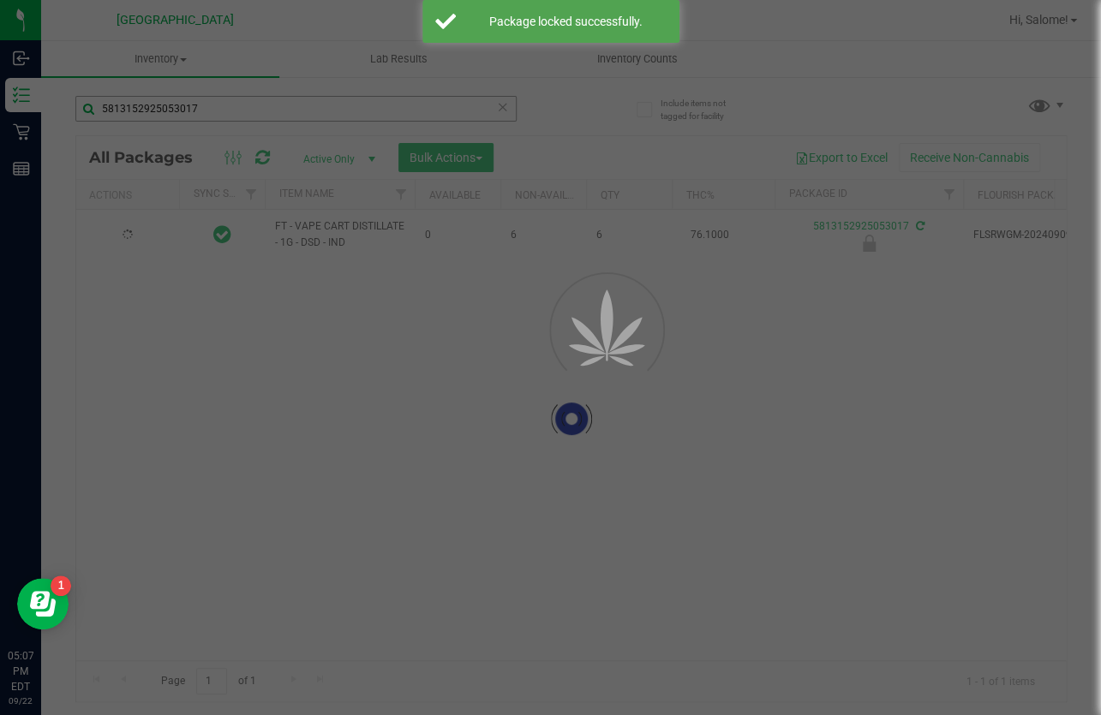
click at [244, 102] on div at bounding box center [550, 357] width 1101 height 715
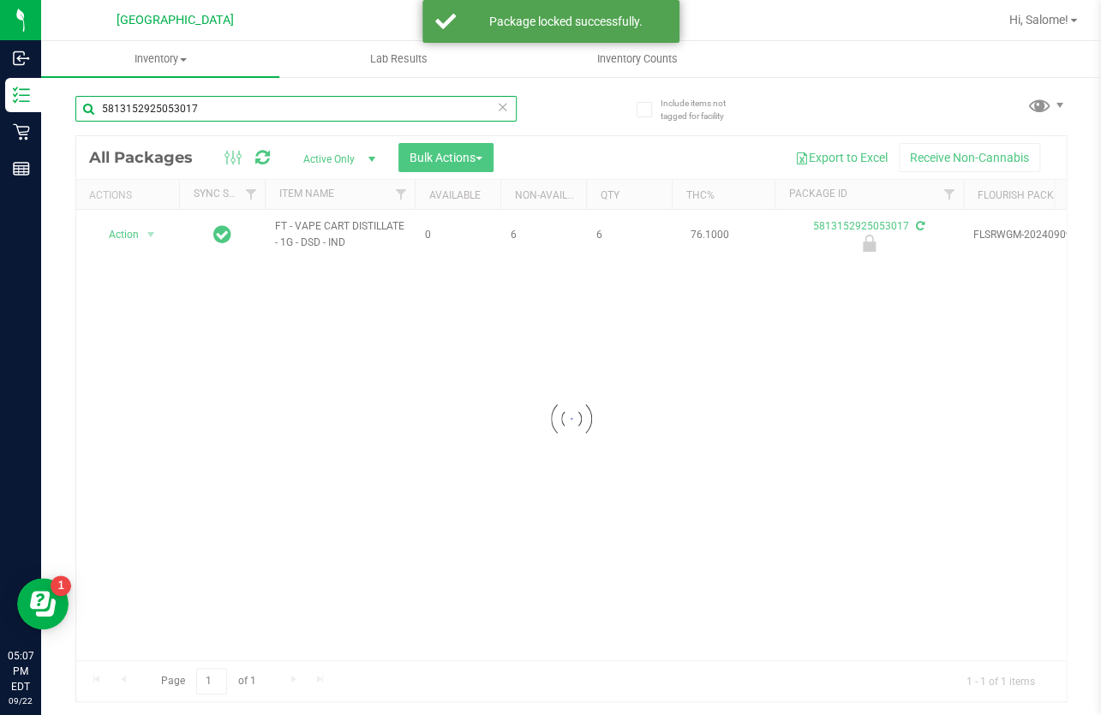
click at [244, 102] on input "5813152925053017" at bounding box center [295, 109] width 441 height 26
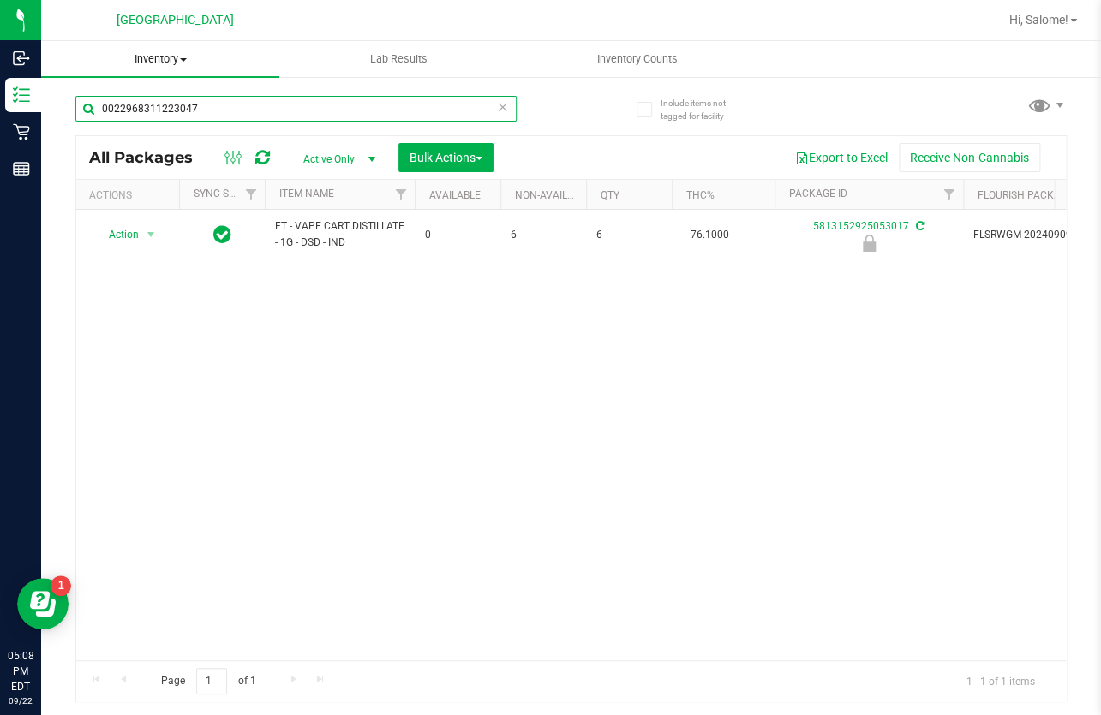
type input "0022968311223047"
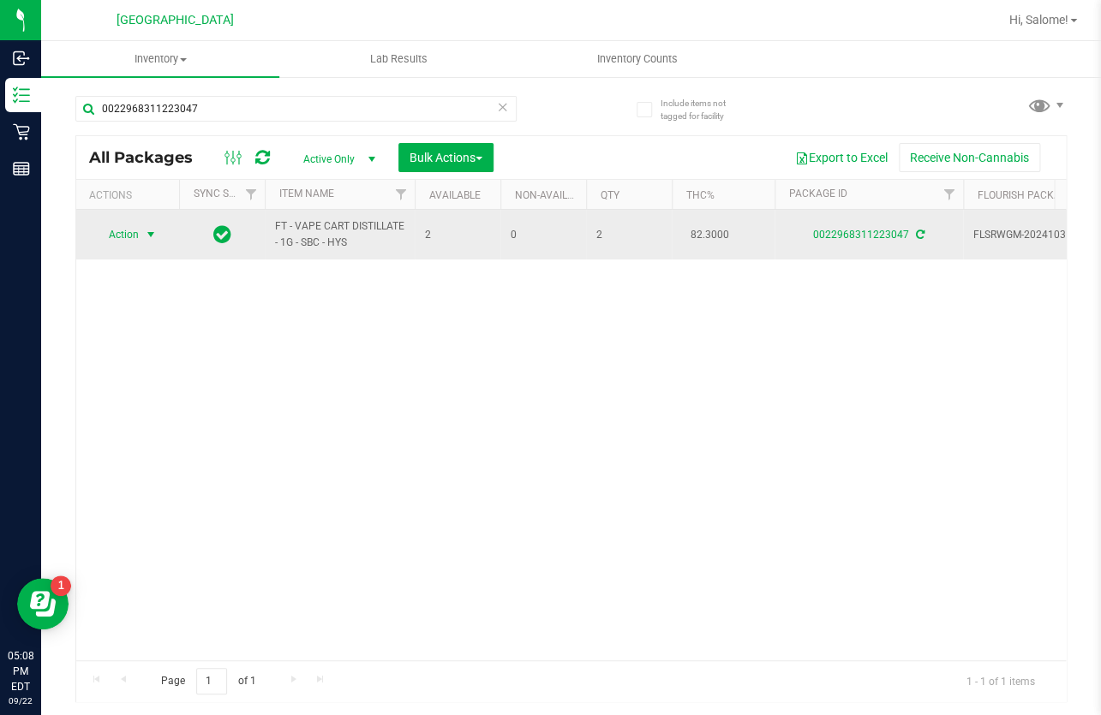
click at [146, 233] on span "select" at bounding box center [151, 235] width 14 height 14
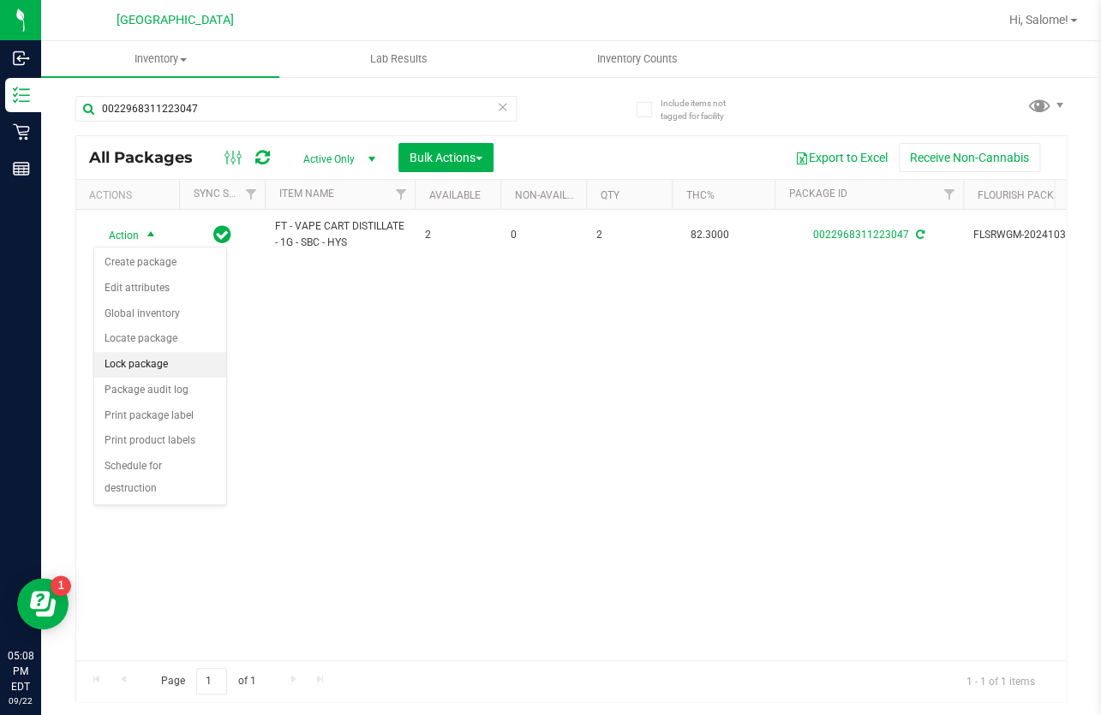
click at [131, 360] on li "Lock package" at bounding box center [160, 365] width 132 height 26
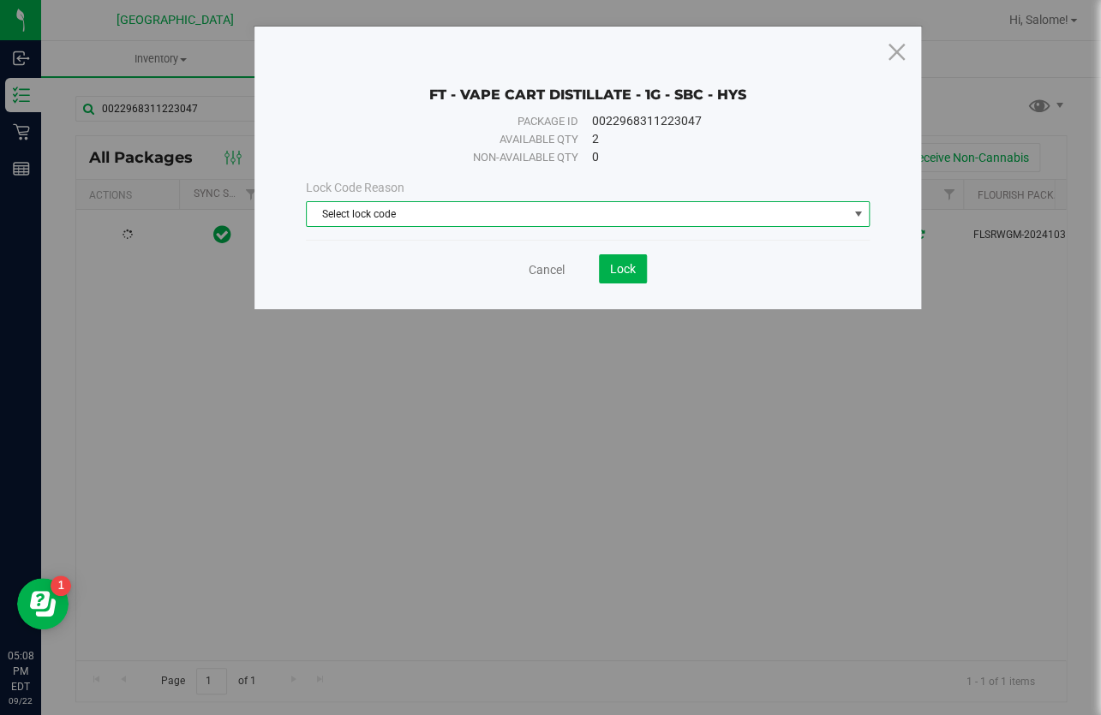
click at [549, 208] on span "Select lock code" at bounding box center [577, 214] width 541 height 24
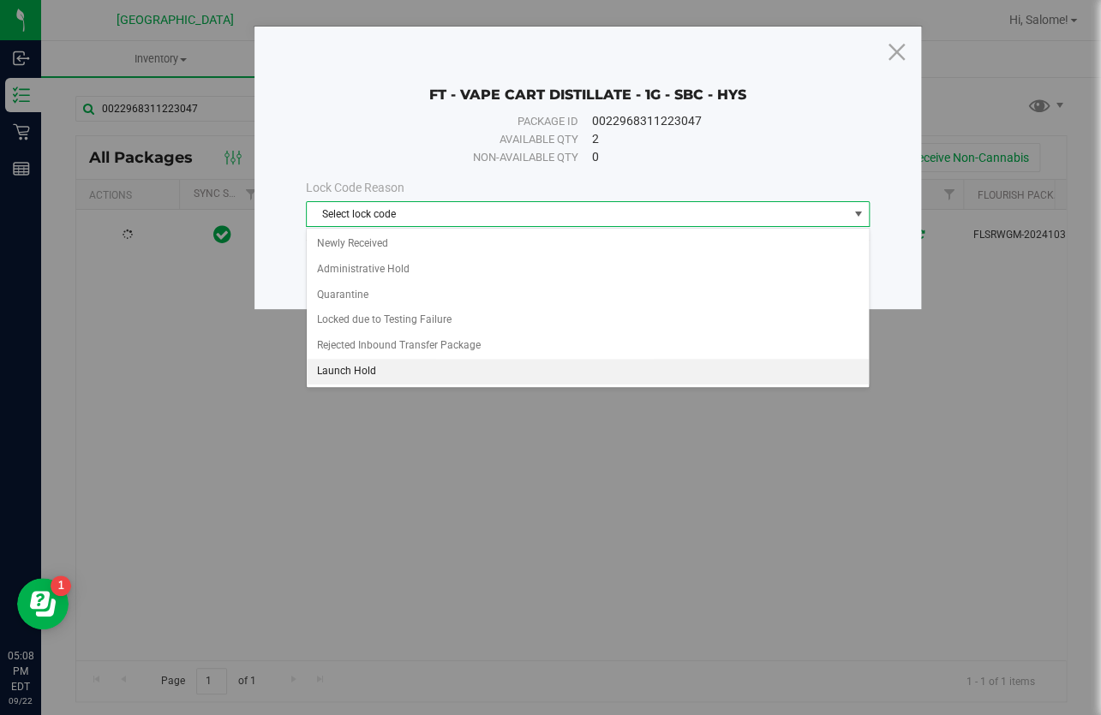
click at [403, 374] on li "Launch Hold" at bounding box center [588, 372] width 562 height 26
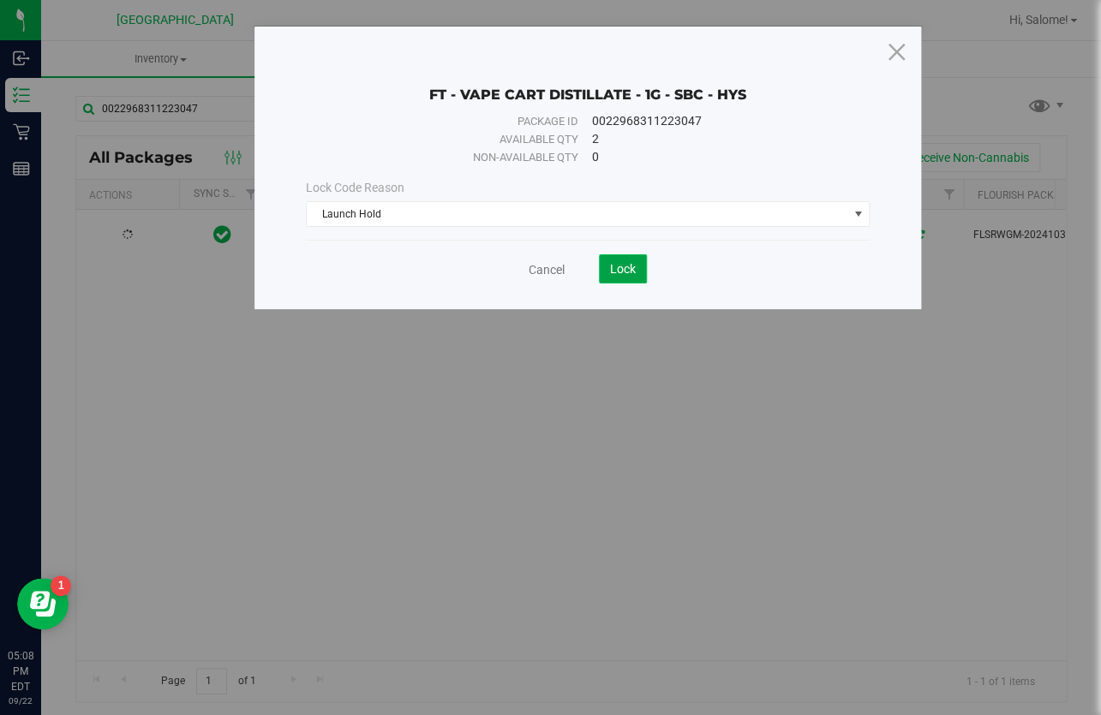
click at [619, 269] on span "Lock" at bounding box center [623, 269] width 26 height 14
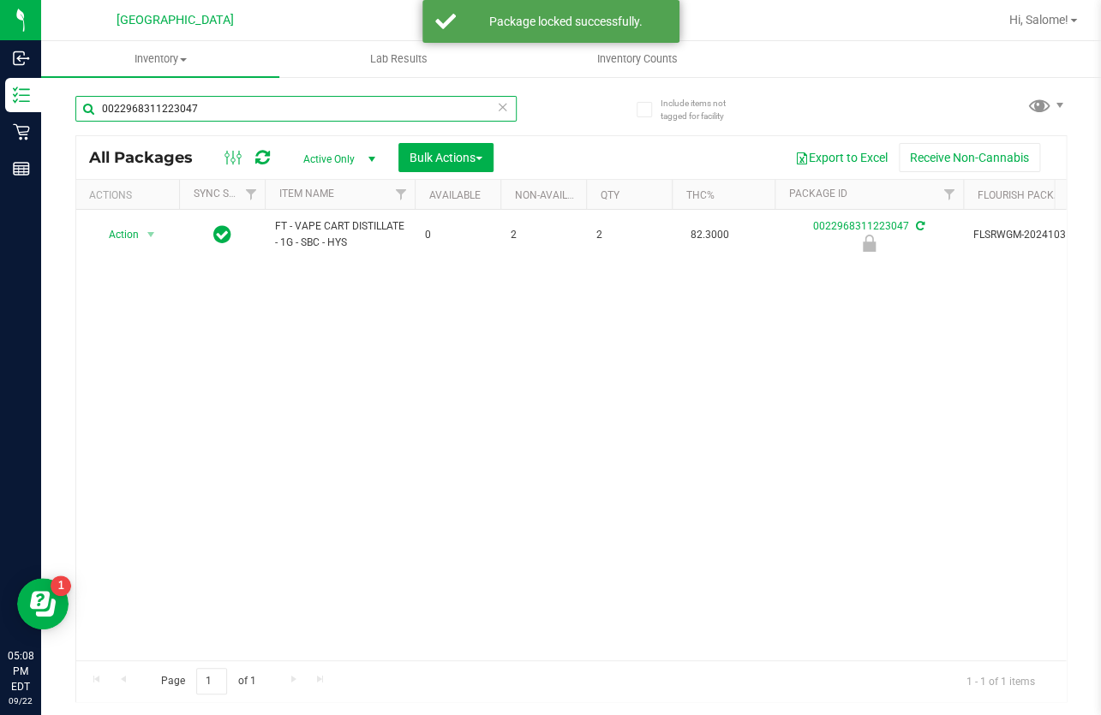
click at [298, 116] on input "0022968311223047" at bounding box center [295, 109] width 441 height 26
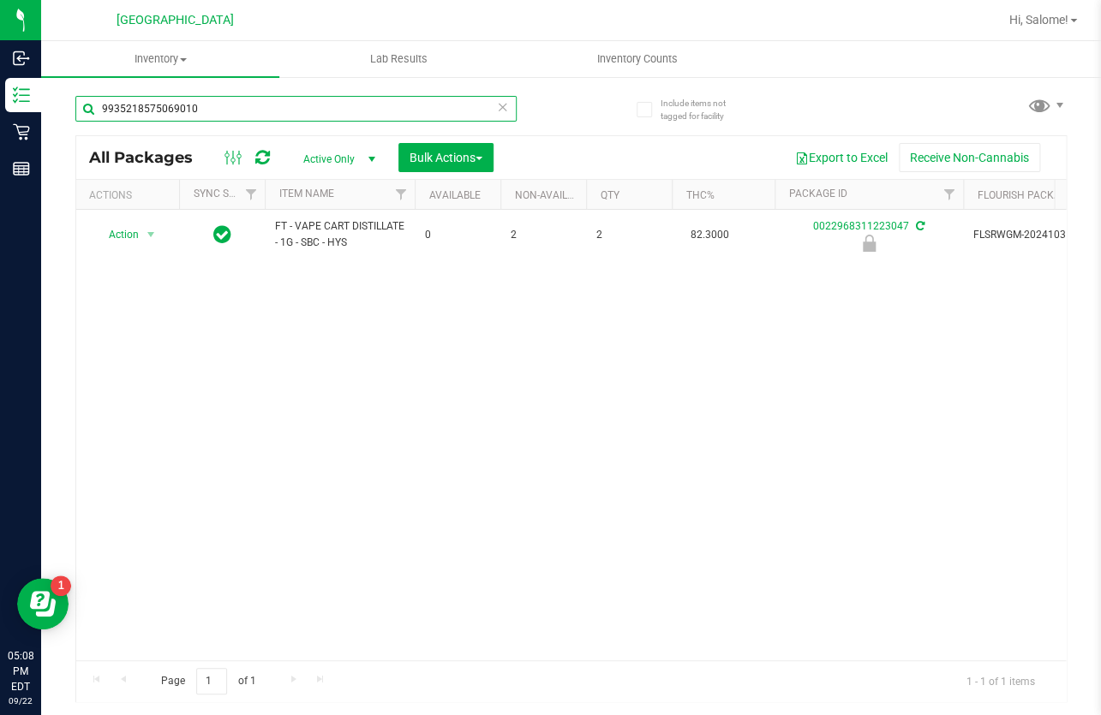
type input "9935218575069010"
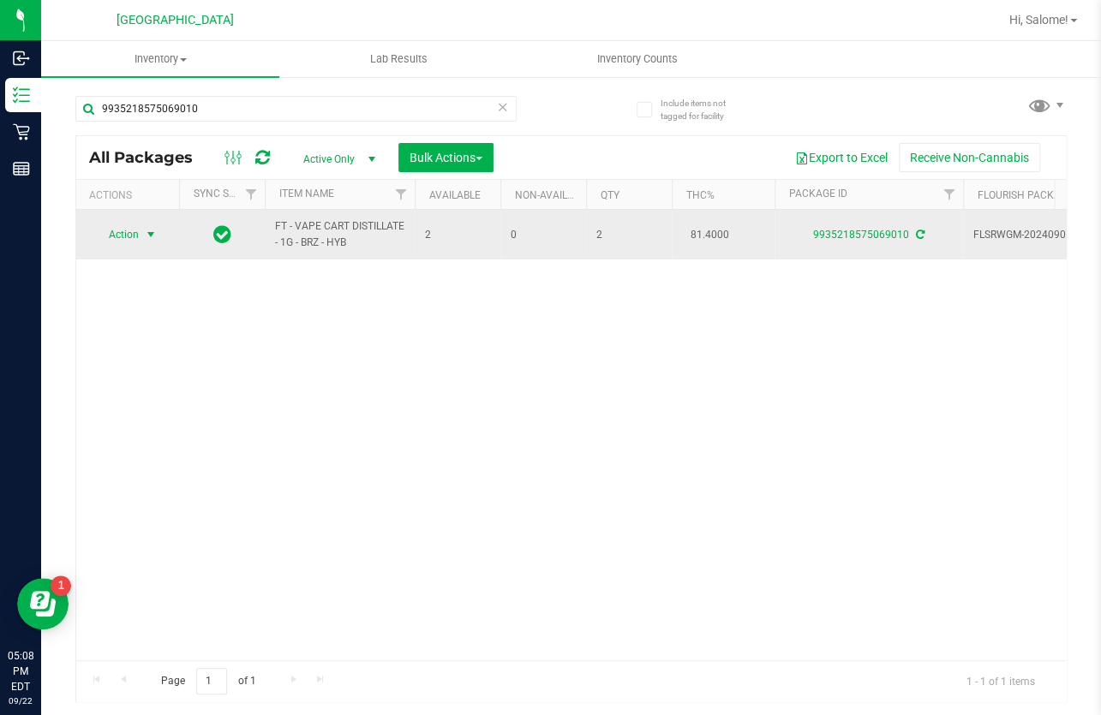
click at [141, 236] on span "select" at bounding box center [150, 235] width 21 height 24
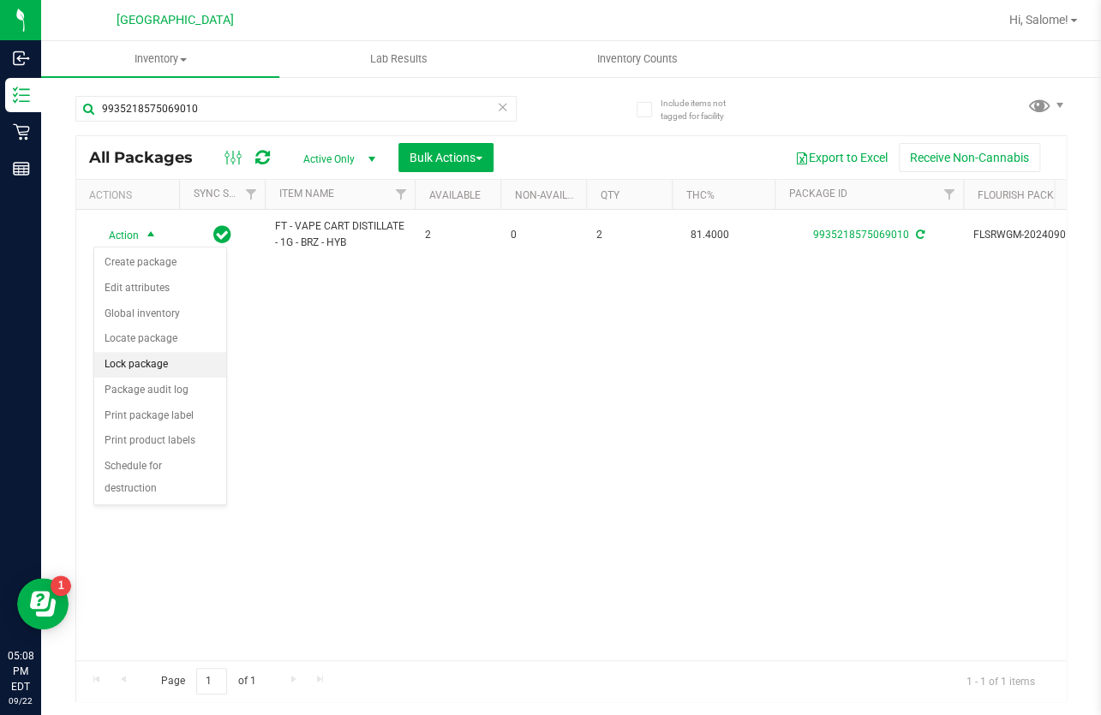
click at [168, 360] on li "Lock package" at bounding box center [160, 365] width 132 height 26
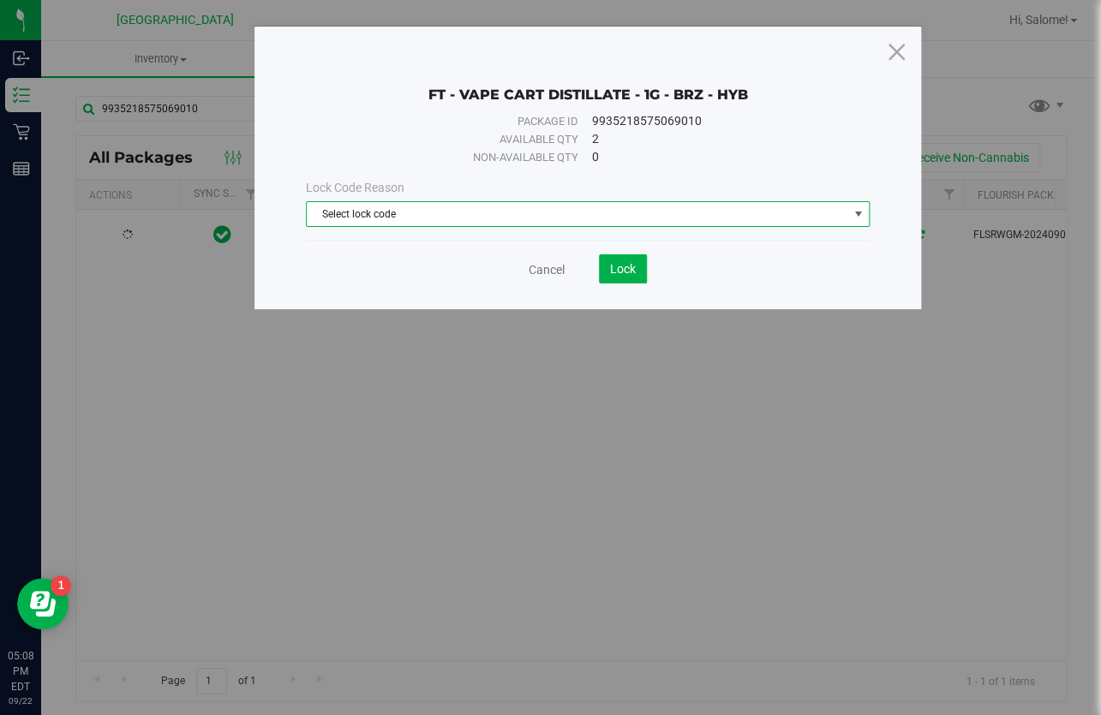
click at [538, 224] on span "Select lock code" at bounding box center [577, 214] width 541 height 24
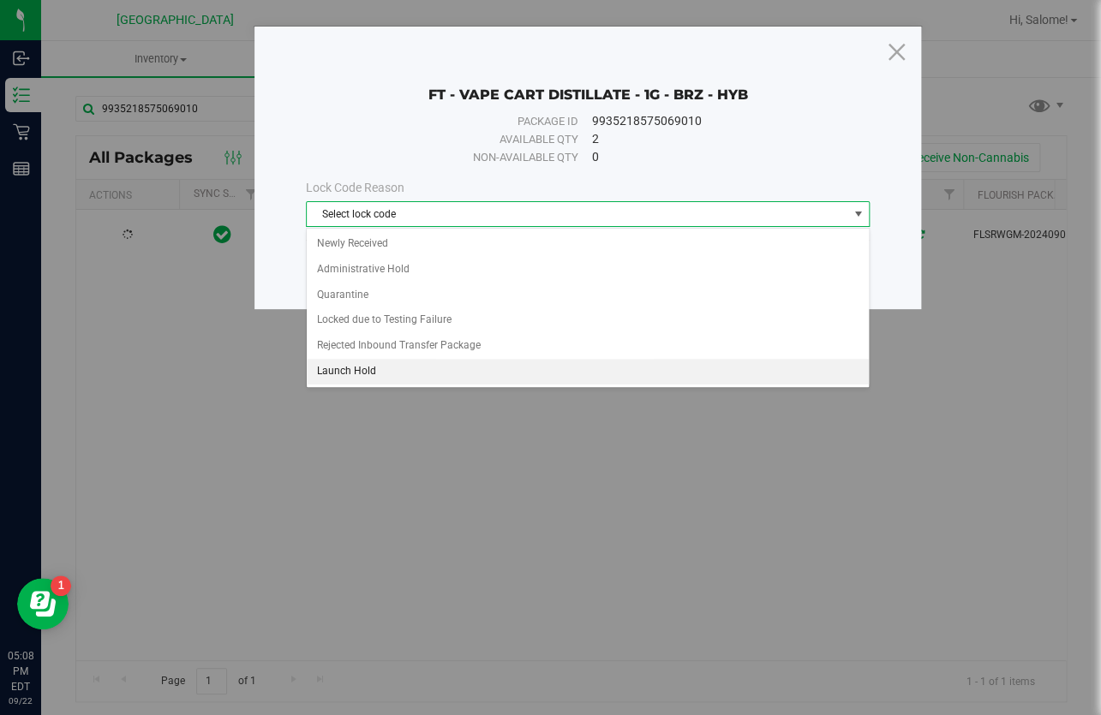
click at [444, 369] on li "Launch Hold" at bounding box center [588, 372] width 562 height 26
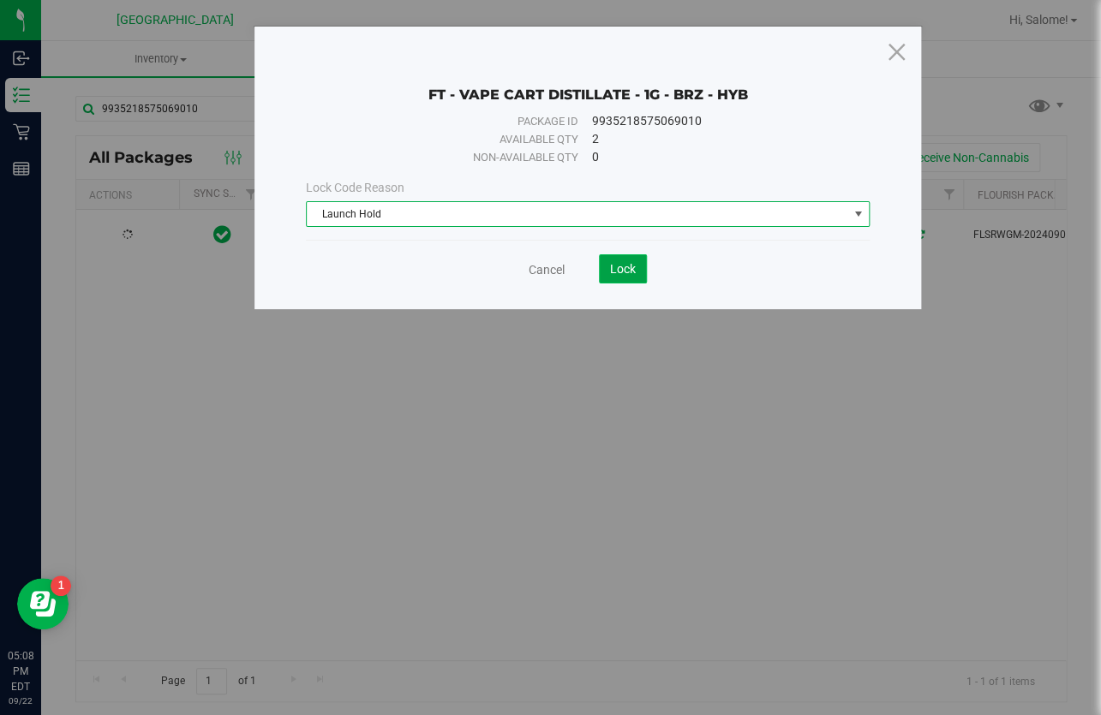
click at [630, 269] on span "Lock" at bounding box center [623, 269] width 26 height 14
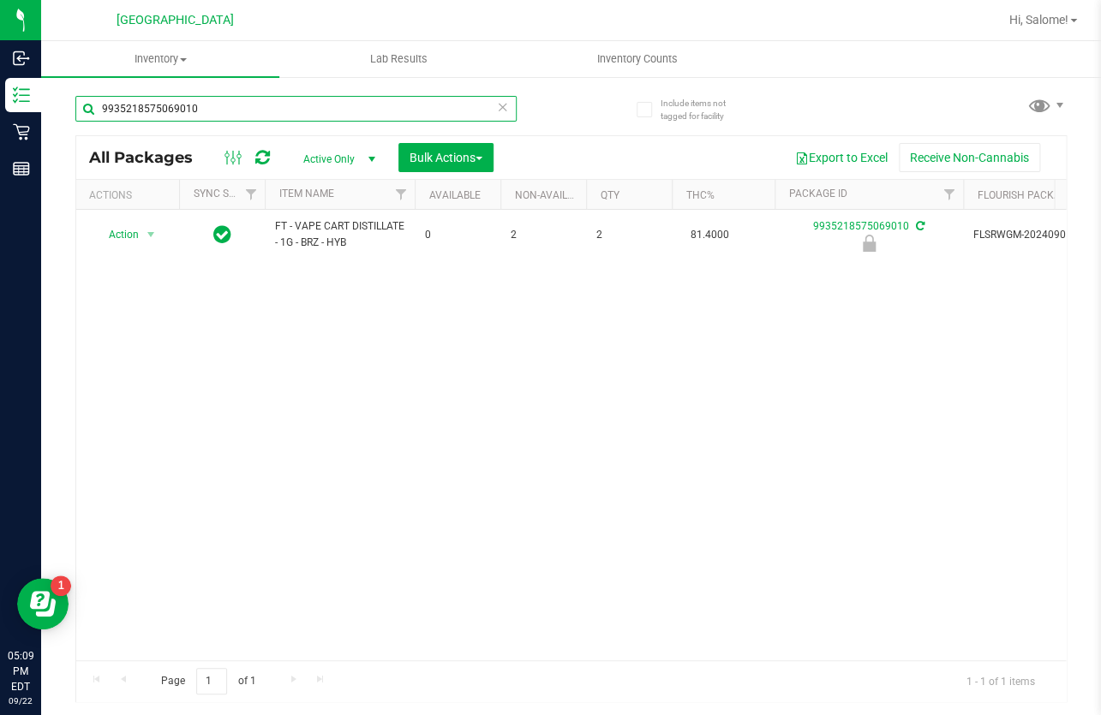
click at [223, 111] on input "9935218575069010" at bounding box center [295, 109] width 441 height 26
click at [225, 111] on input "9935218575069010" at bounding box center [295, 109] width 441 height 26
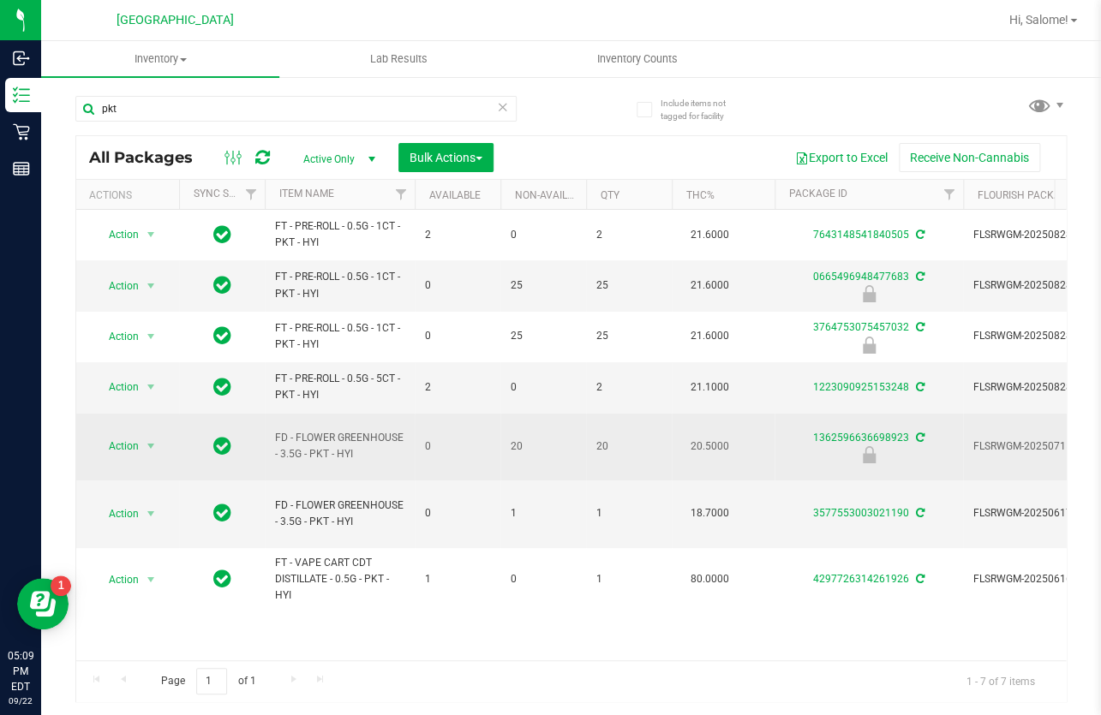
click at [380, 430] on span "FD - FLOWER GREENHOUSE - 3.5G - PKT - HYI" at bounding box center [339, 446] width 129 height 33
click at [379, 430] on span "FD - FLOWER GREENHOUSE - 3.5G - PKT - HYI" at bounding box center [339, 446] width 129 height 33
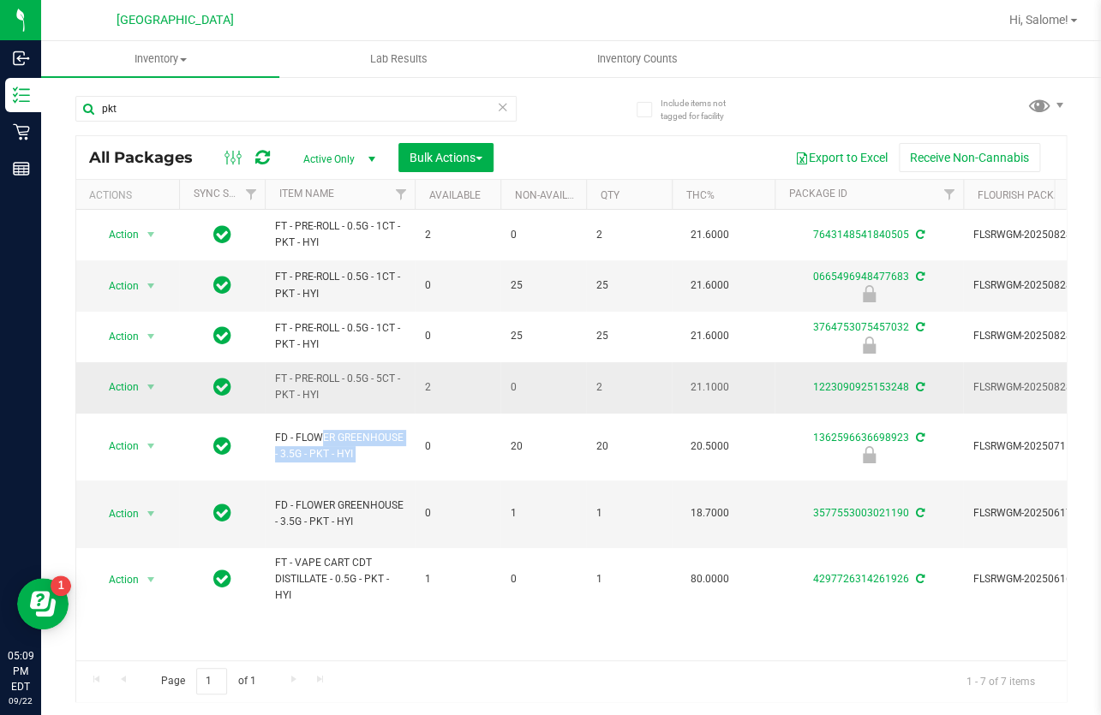
copy tr "FD - FLOWER GREENHOUSE - 3.5G - PKT - HYI"
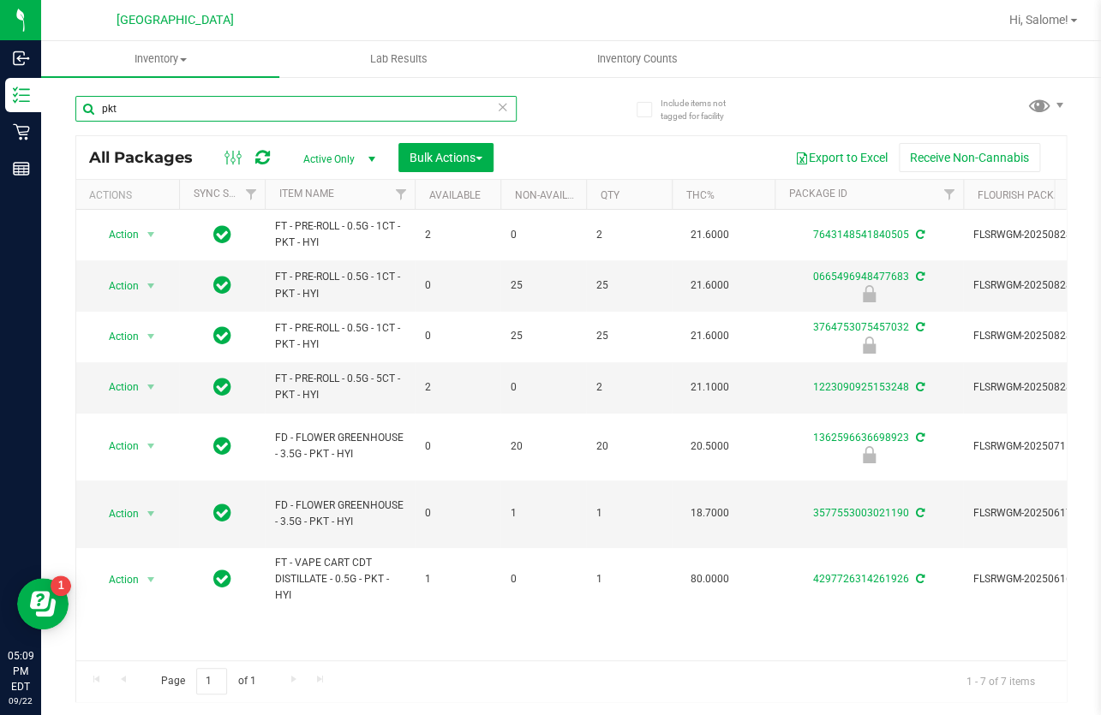
click at [373, 111] on input "pkt" at bounding box center [295, 109] width 441 height 26
paste input "FD - FLOWER GREENHOUSE - 3.5G - PKT - HYI"
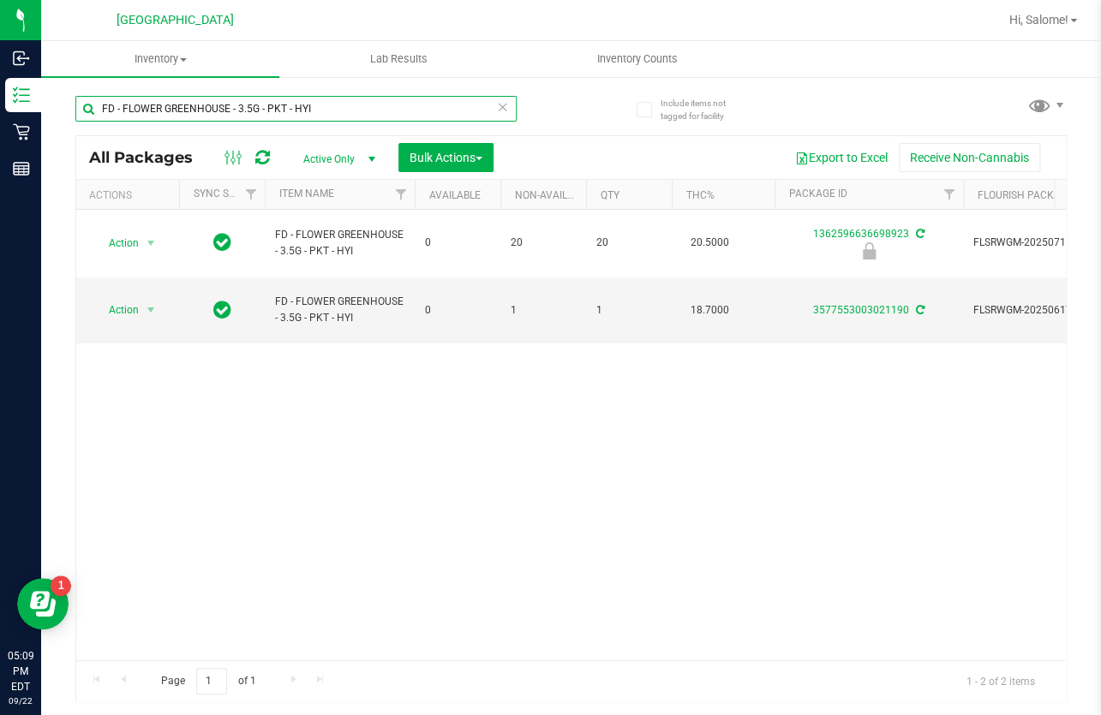
type input "FD - FLOWER GREENHOUSE - 3.5G - PKT - HYI"
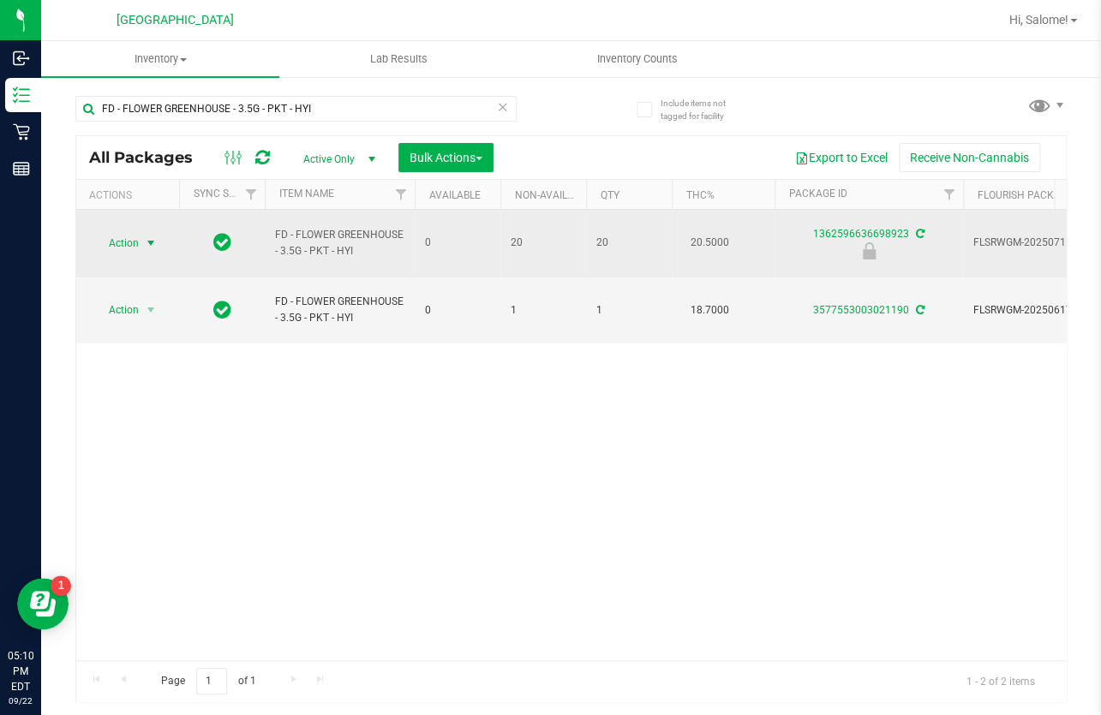
click at [144, 236] on span "select" at bounding box center [151, 243] width 14 height 14
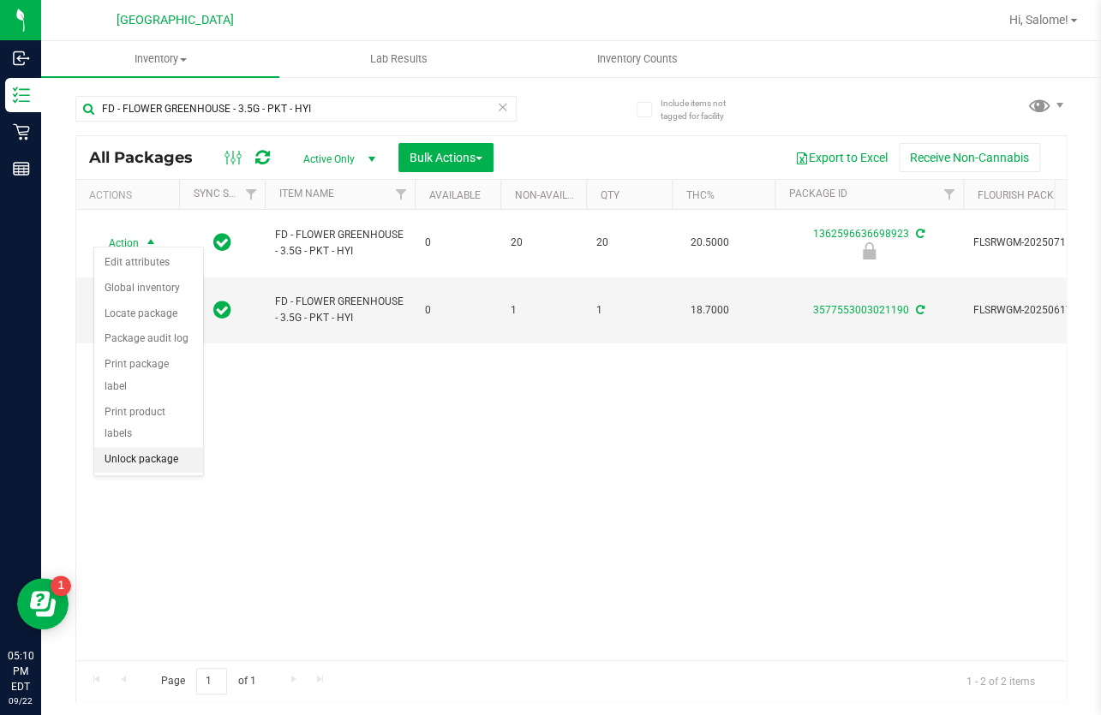
click at [154, 447] on li "Unlock package" at bounding box center [148, 460] width 109 height 26
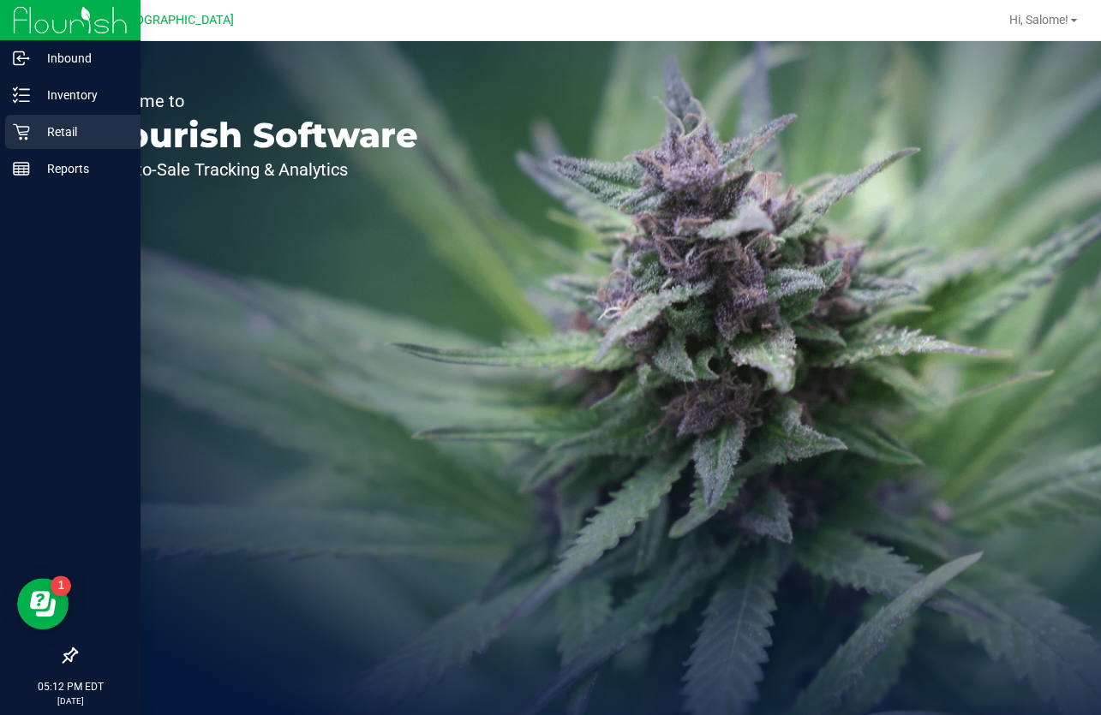
click at [20, 144] on div "Retail" at bounding box center [72, 132] width 135 height 34
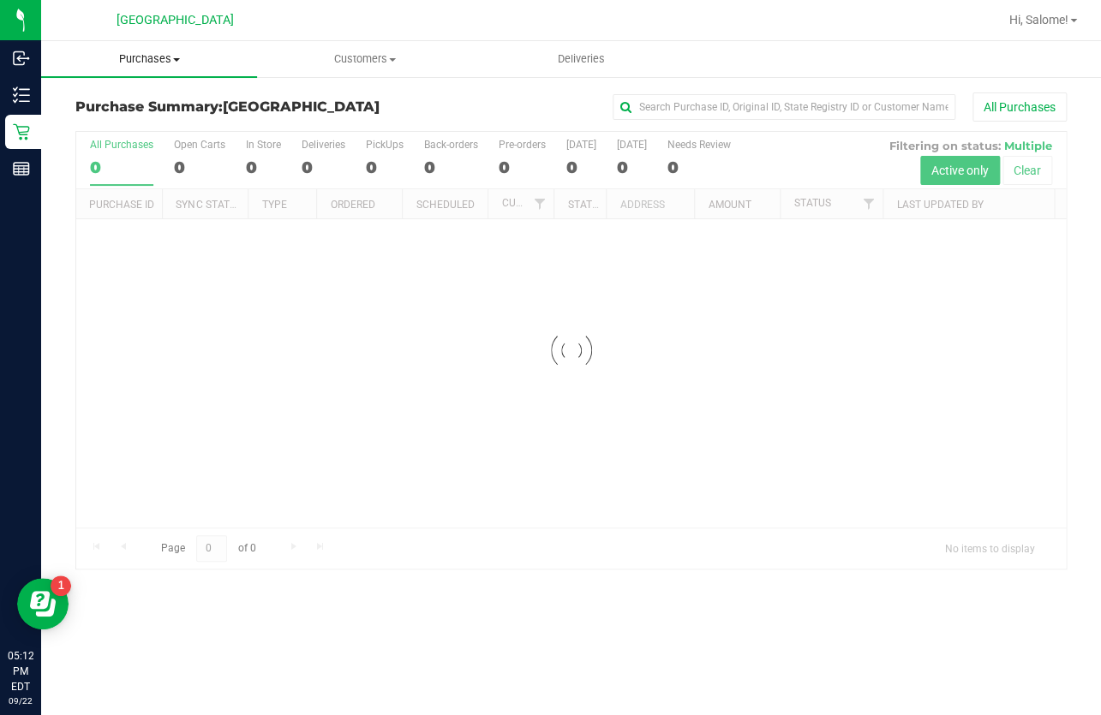
click at [158, 60] on span "Purchases" at bounding box center [149, 58] width 216 height 15
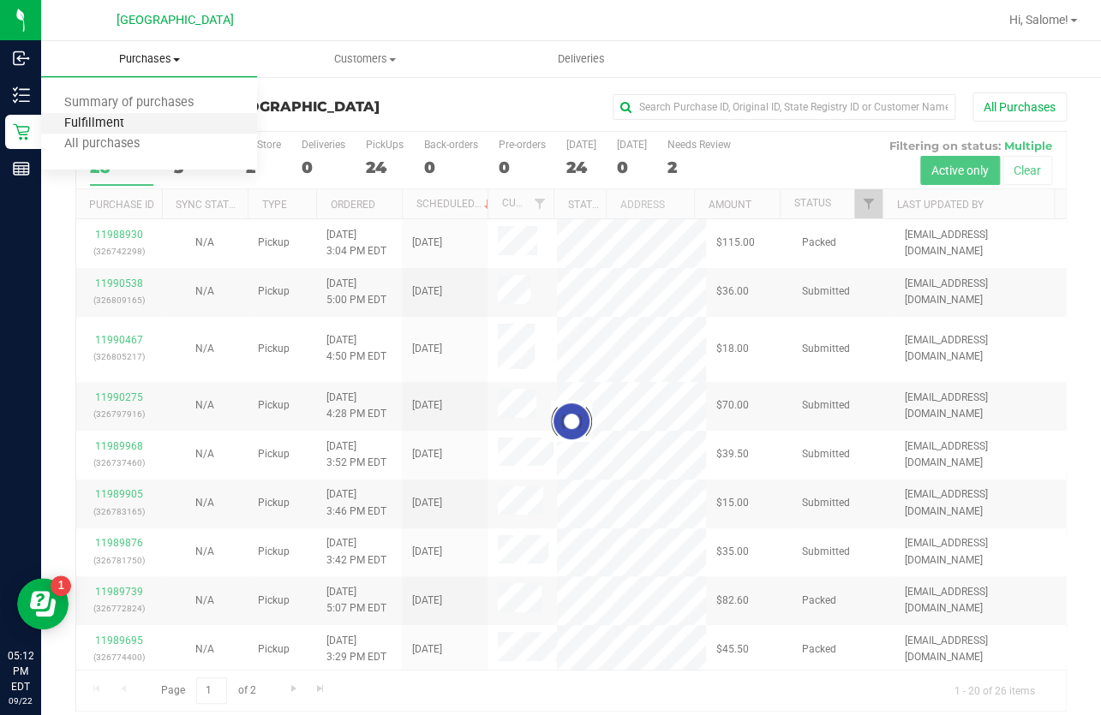
click at [128, 117] on span "Fulfillment" at bounding box center [94, 123] width 106 height 15
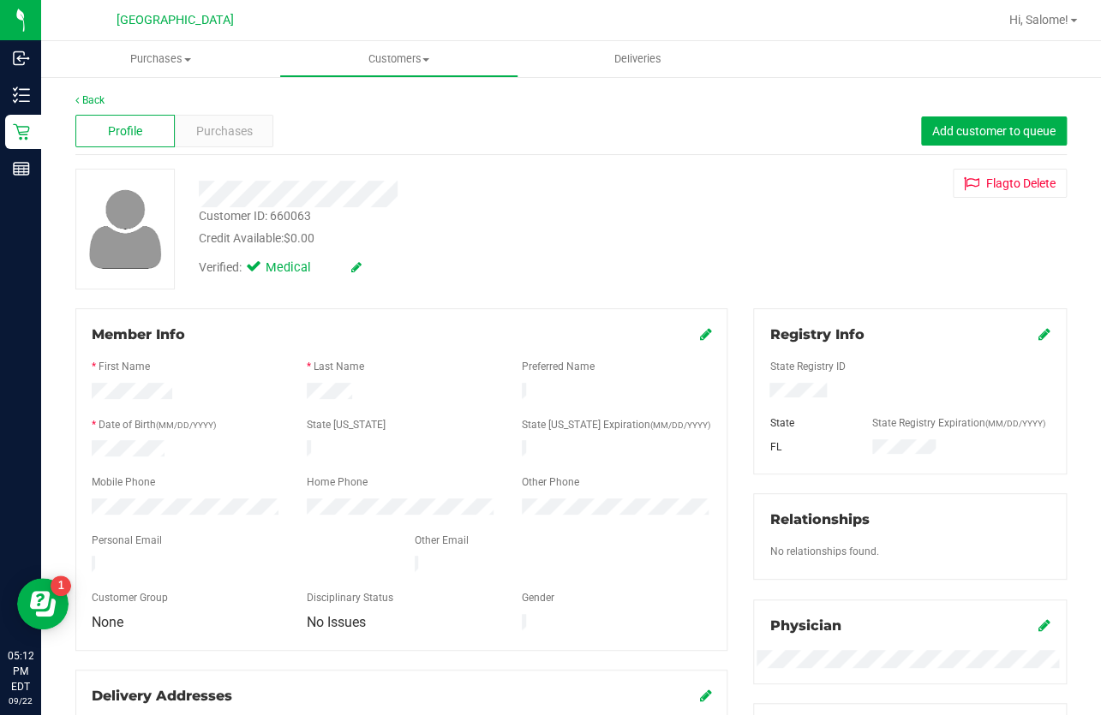
click at [297, 207] on div "Customer ID: 660063" at bounding box center [255, 216] width 112 height 18
click at [296, 207] on div "Customer ID: 660063" at bounding box center [255, 216] width 112 height 18
click at [343, 213] on div "Customer ID: 660063 Credit Available: $0.00" at bounding box center [440, 227] width 509 height 40
click at [284, 213] on div "Customer ID: 660063" at bounding box center [255, 216] width 112 height 18
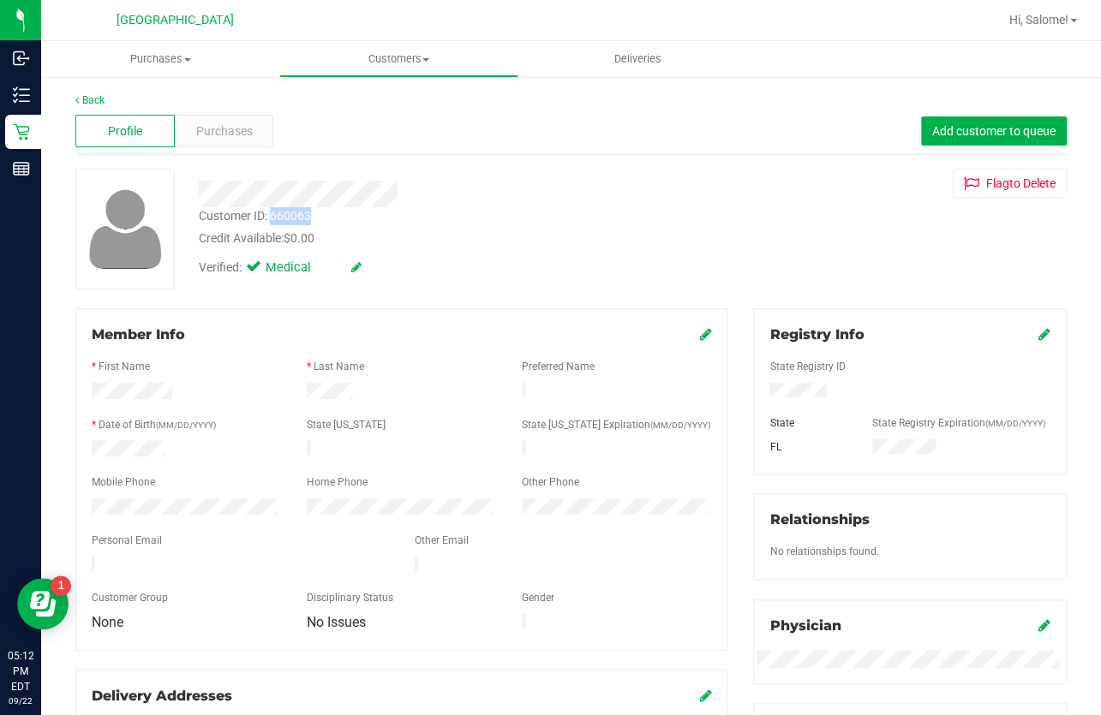
copy div "660063"
